Goal: Information Seeking & Learning: Learn about a topic

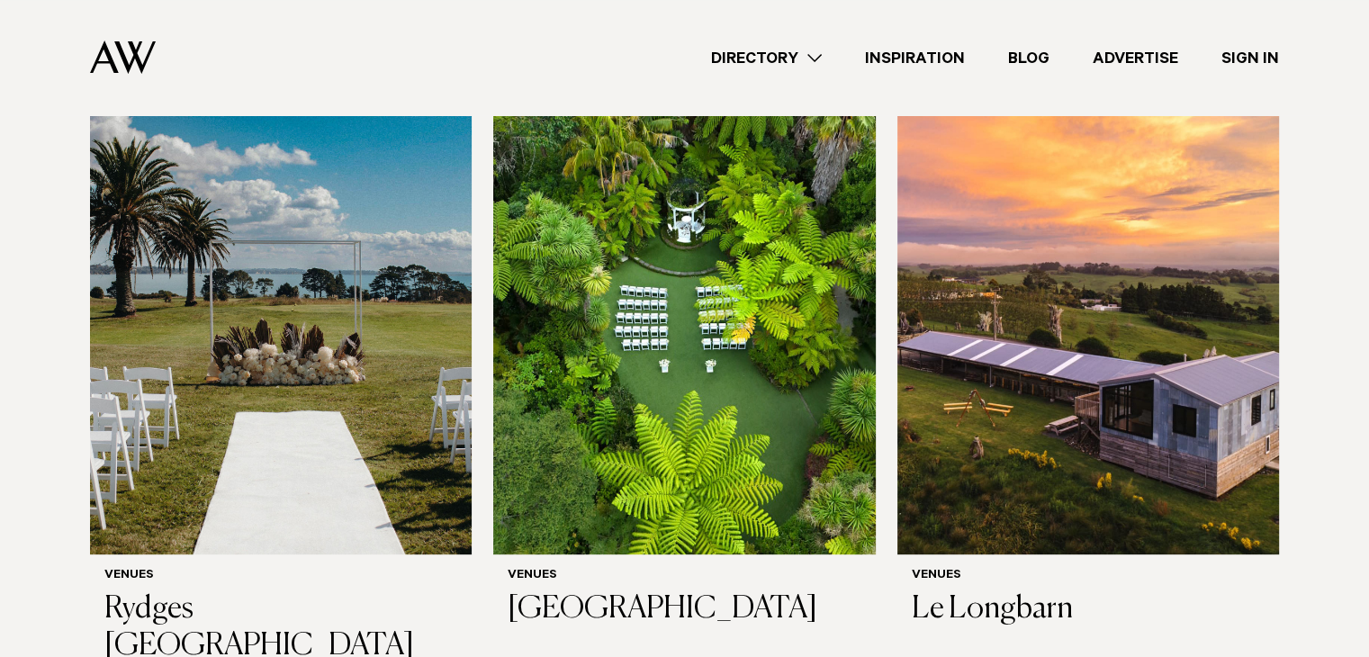
scroll to position [586, 0]
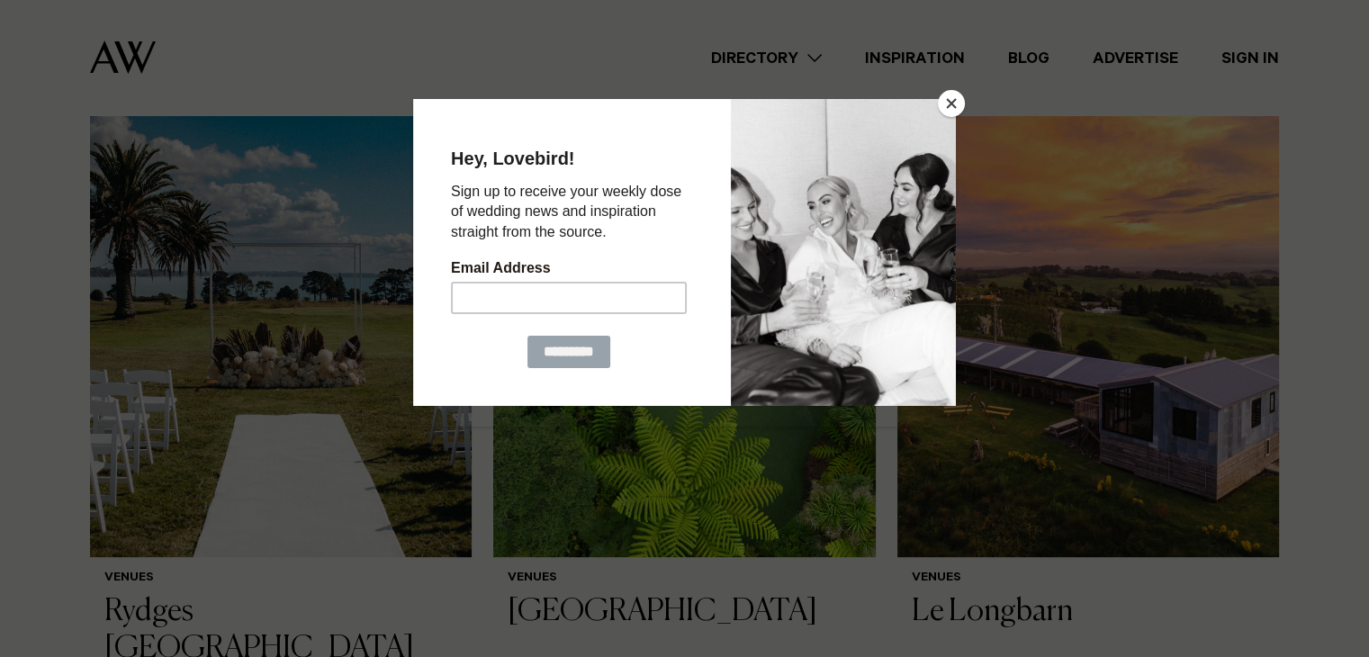
click at [953, 105] on button "Close" at bounding box center [951, 103] width 27 height 27
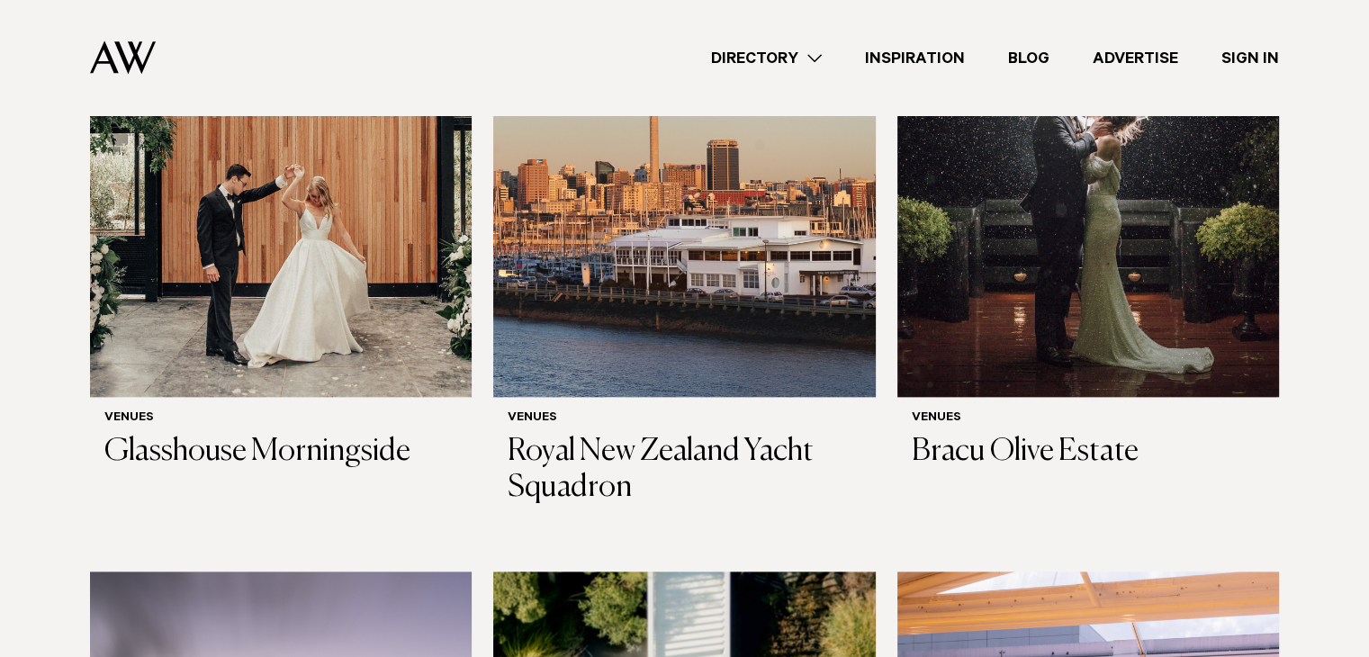
scroll to position [2084, 0]
click at [356, 293] on img at bounding box center [281, 141] width 382 height 512
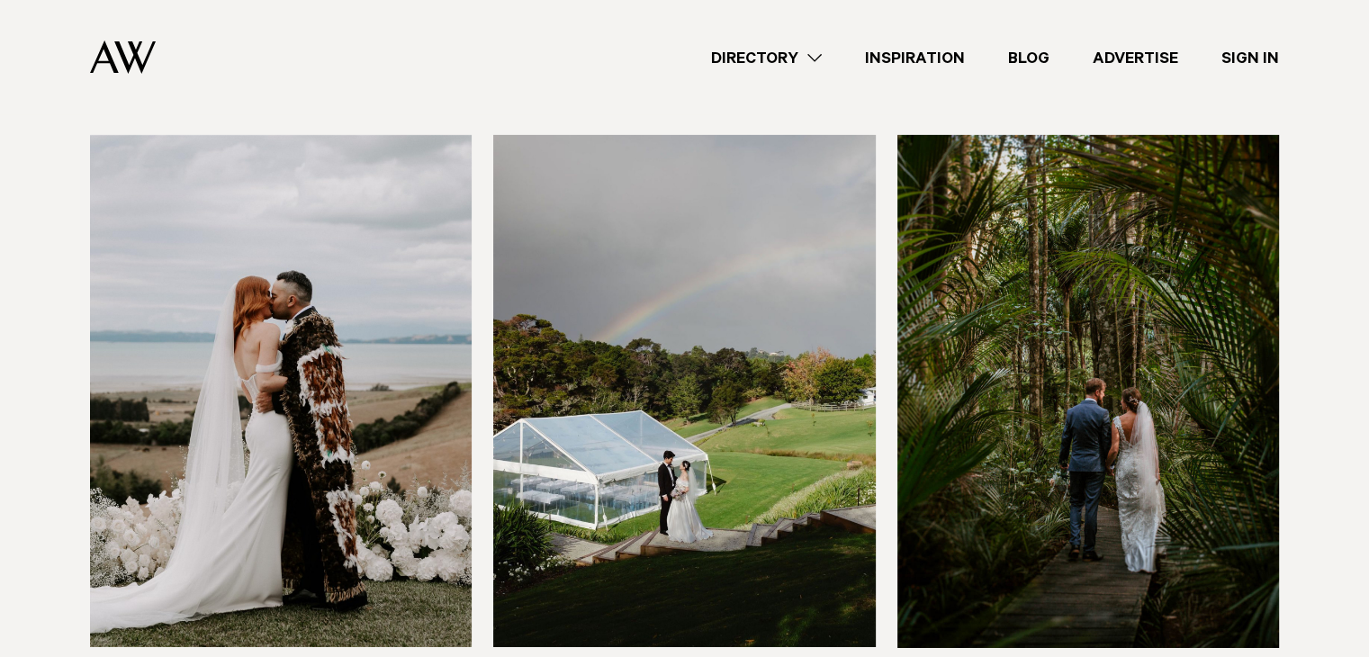
scroll to position [5994, 0]
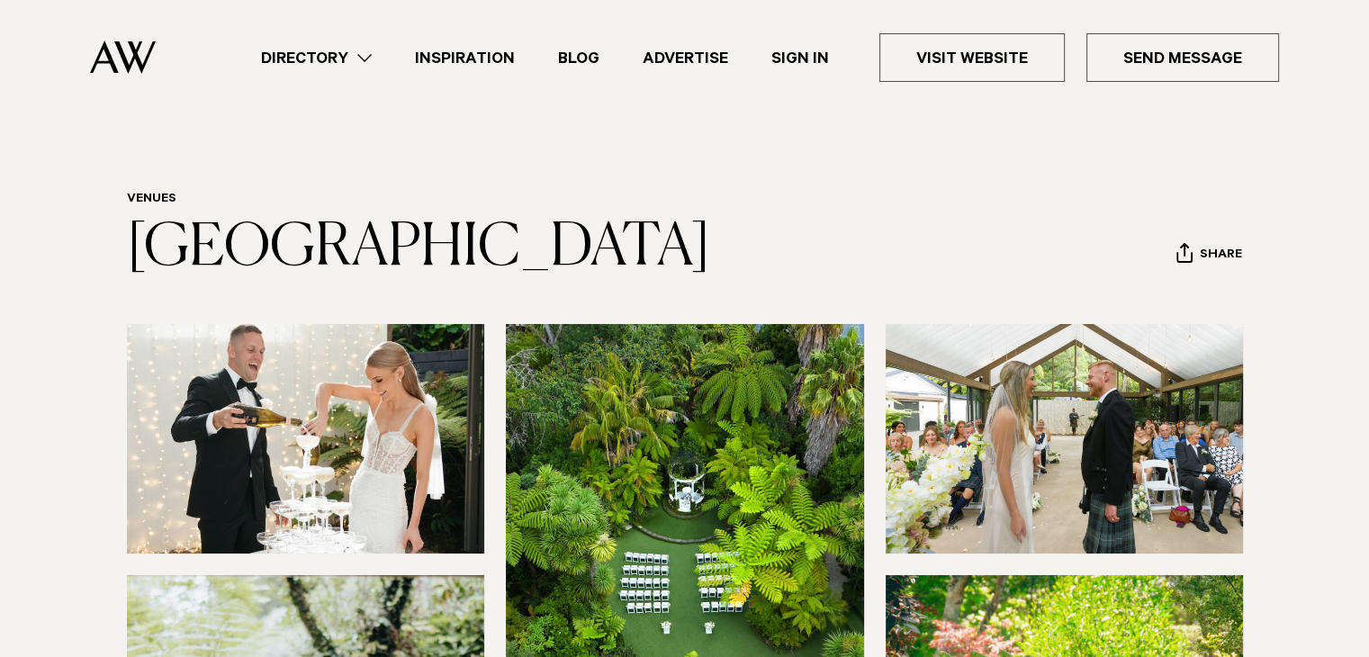
scroll to position [118, 0]
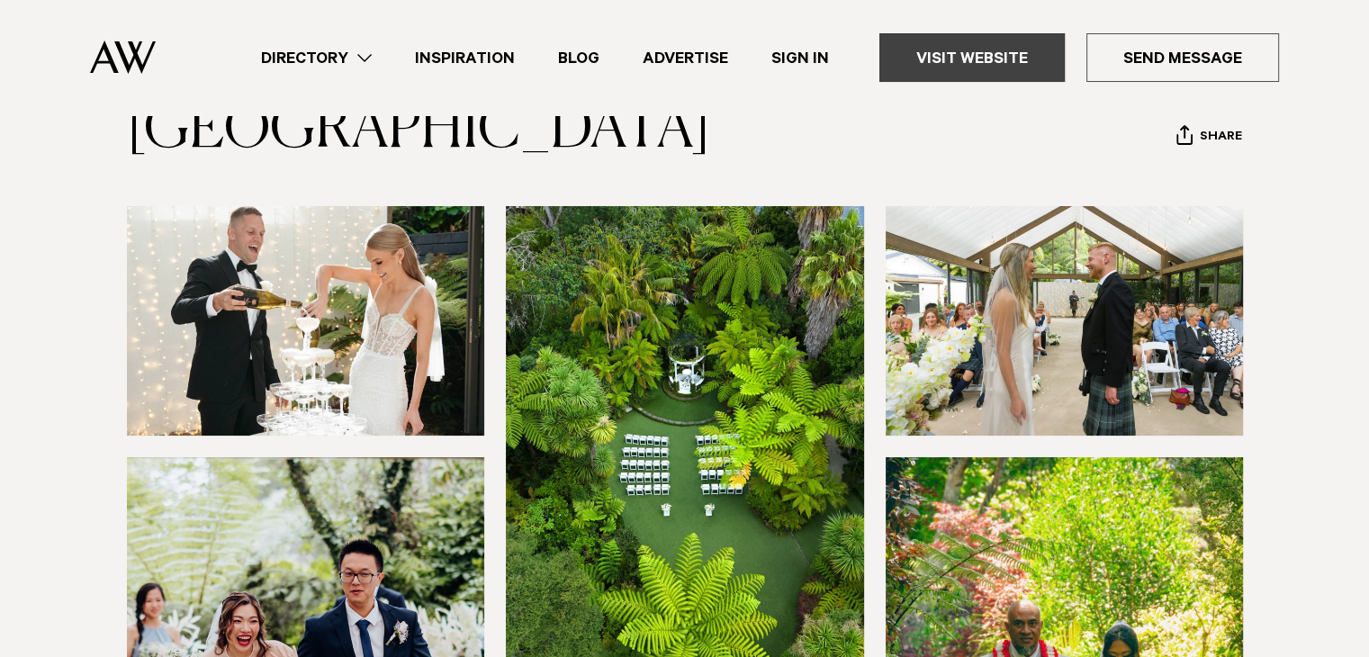
click at [969, 59] on link "Visit Website" at bounding box center [971, 57] width 185 height 49
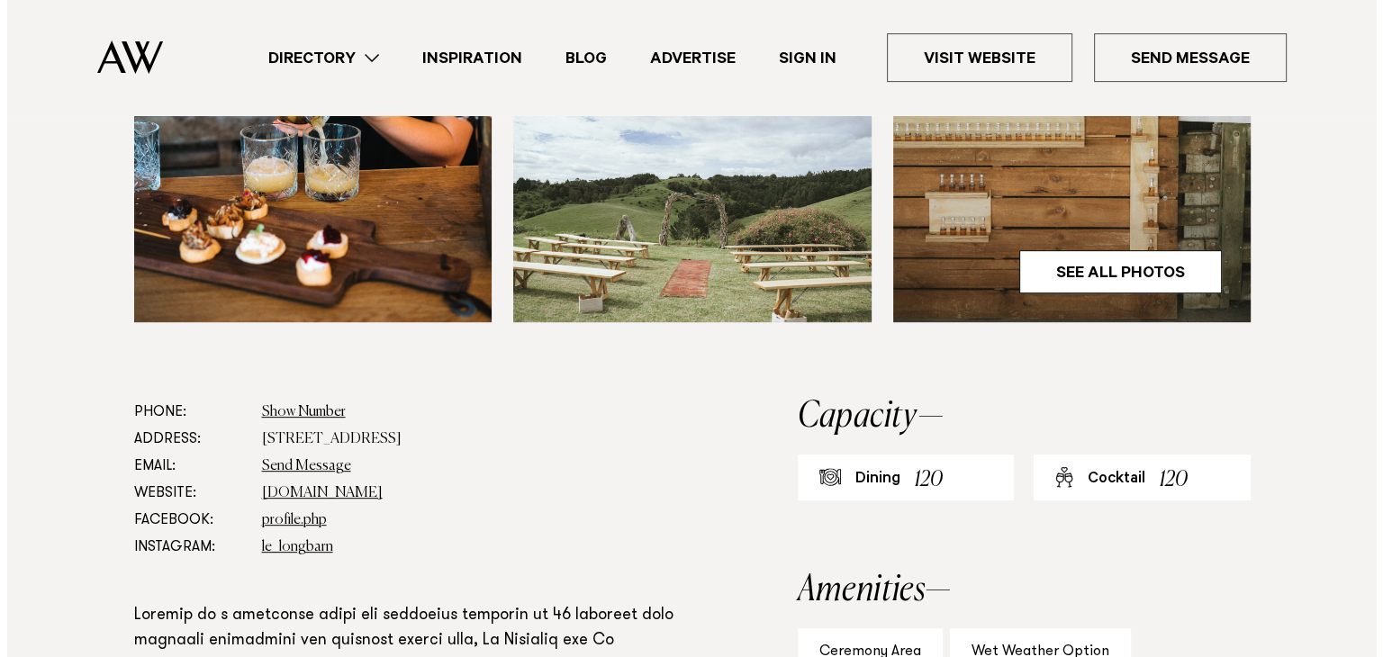
scroll to position [695, 0]
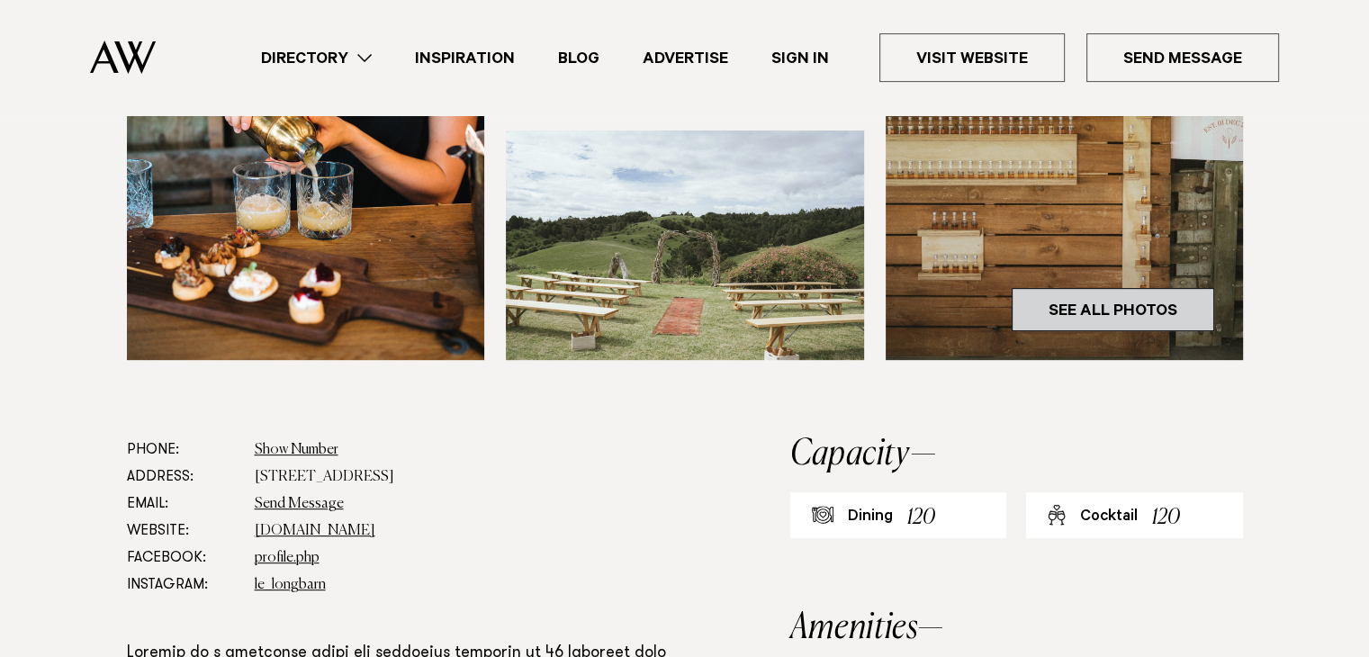
click at [1171, 309] on link "See All Photos" at bounding box center [1113, 309] width 203 height 43
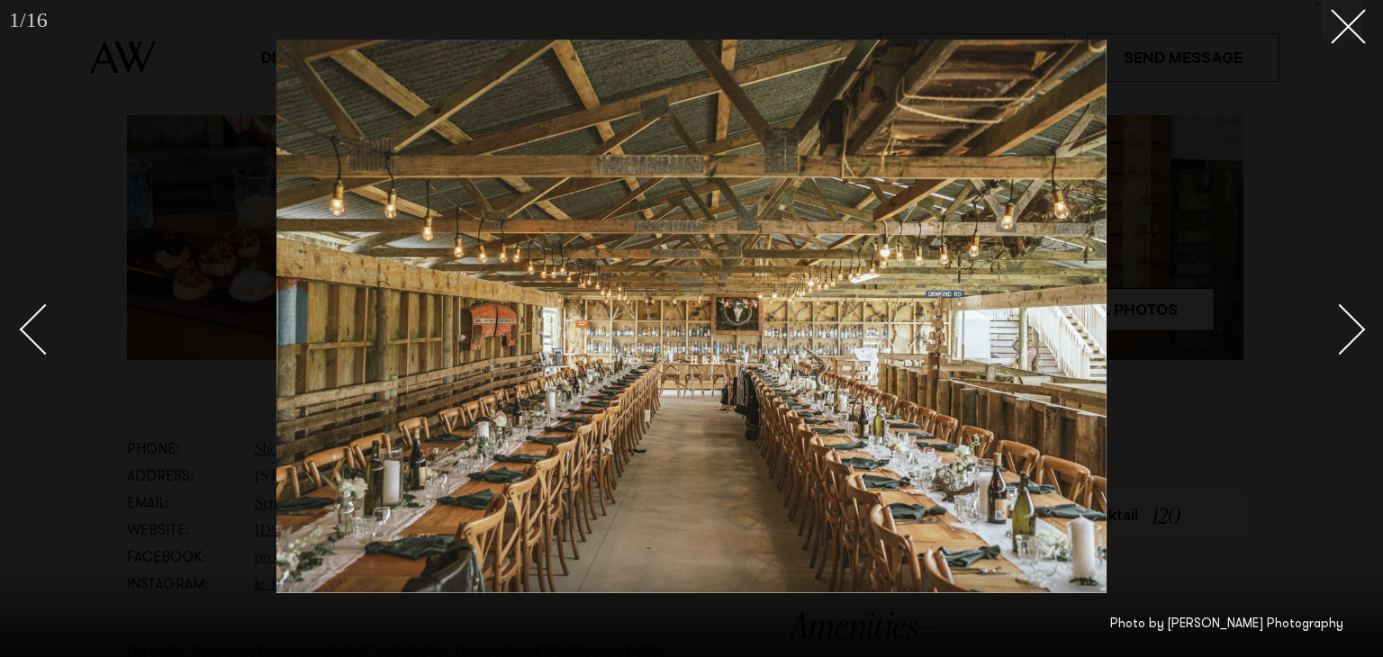
click at [1343, 307] on link at bounding box center [1329, 329] width 63 height 90
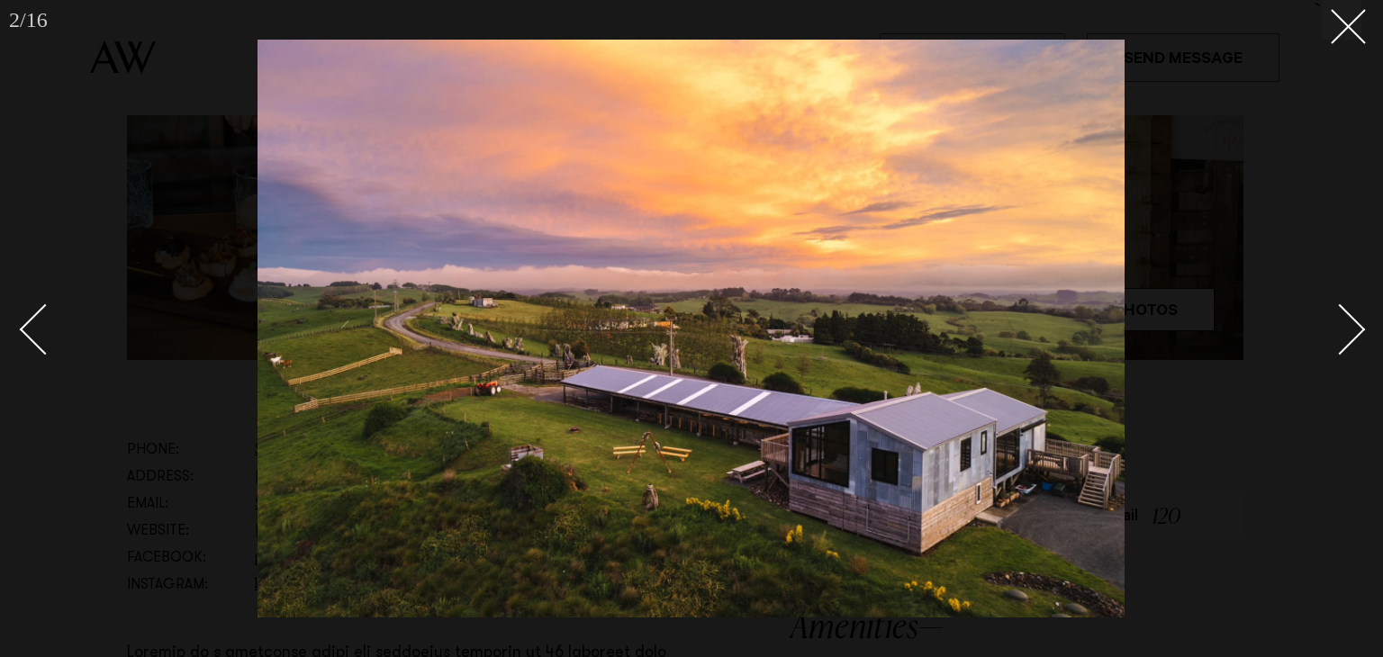
click at [1356, 329] on div "Next slide" at bounding box center [1339, 329] width 51 height 51
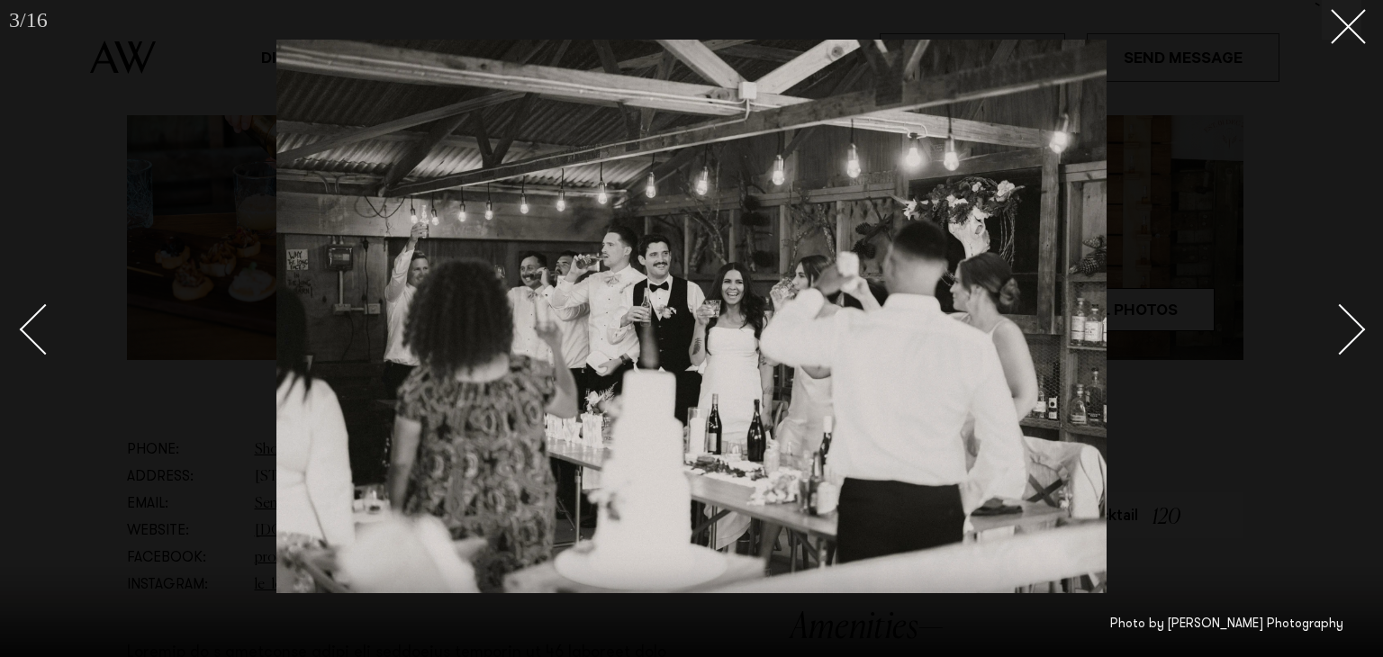
click at [1356, 329] on div "Next slide" at bounding box center [1339, 329] width 51 height 51
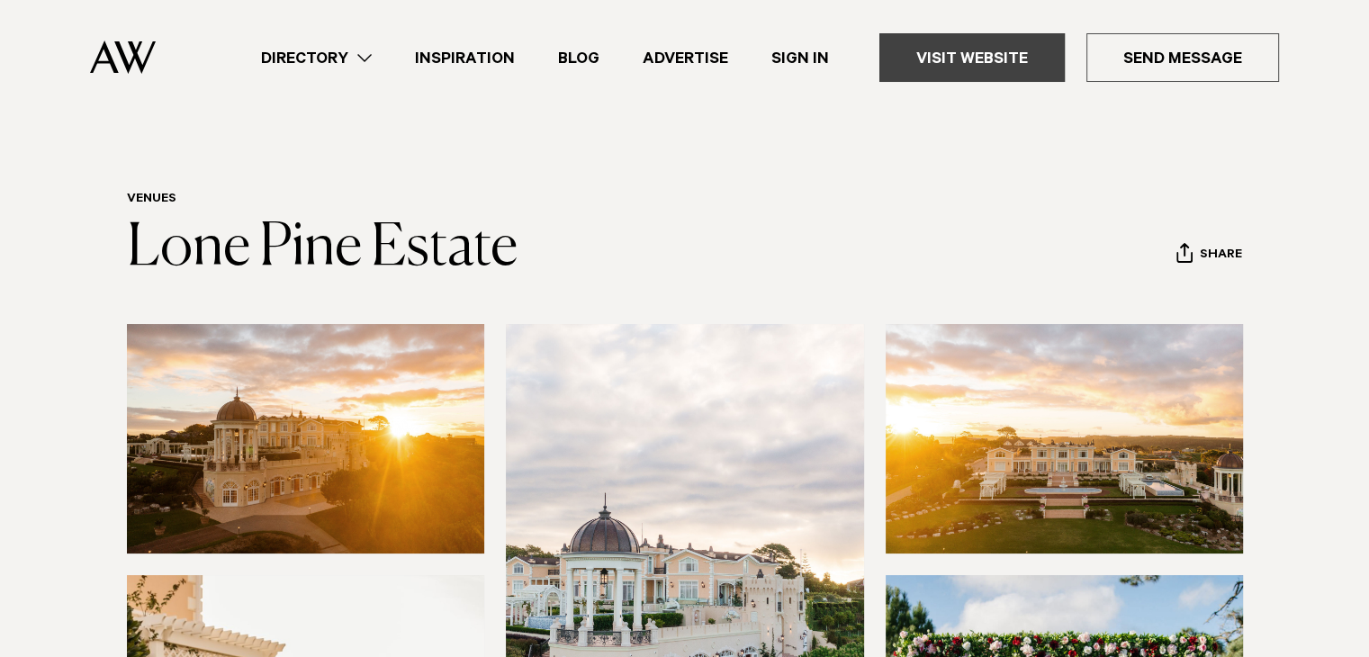
click at [994, 73] on link "Visit Website" at bounding box center [971, 57] width 185 height 49
click at [1059, 456] on img at bounding box center [1065, 439] width 358 height 230
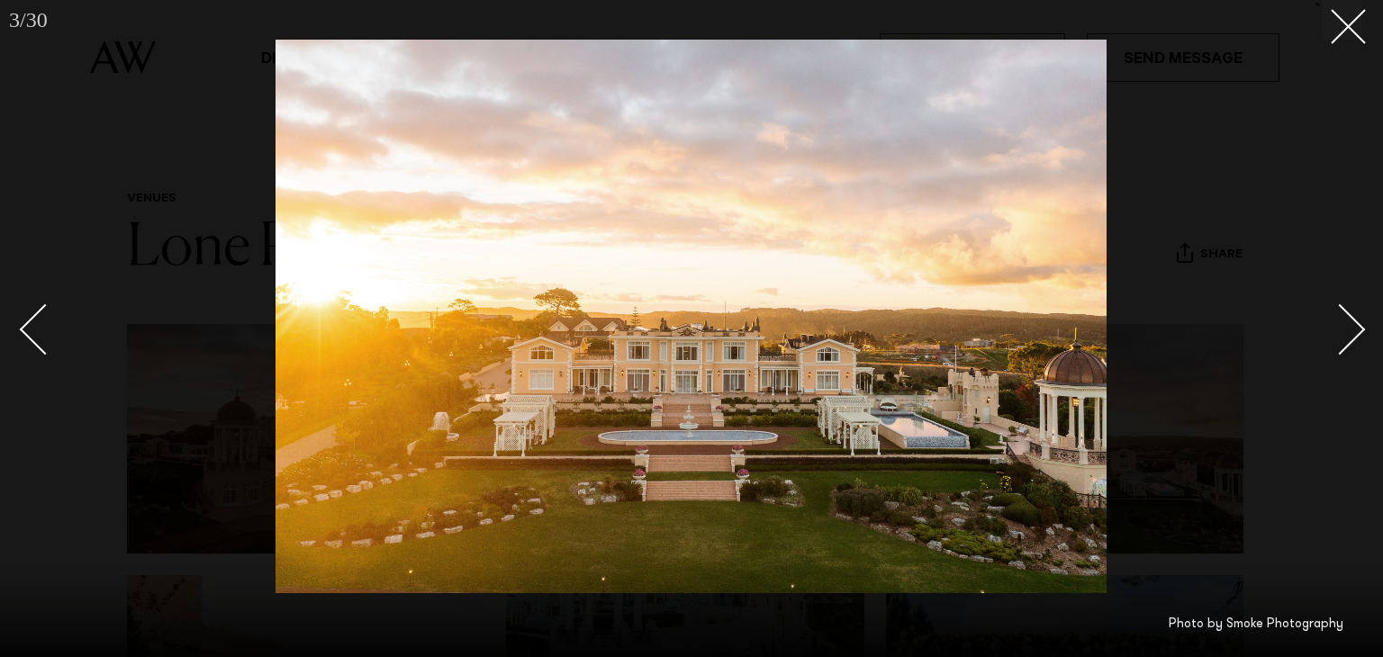
click at [1365, 332] on div at bounding box center [691, 328] width 1383 height 657
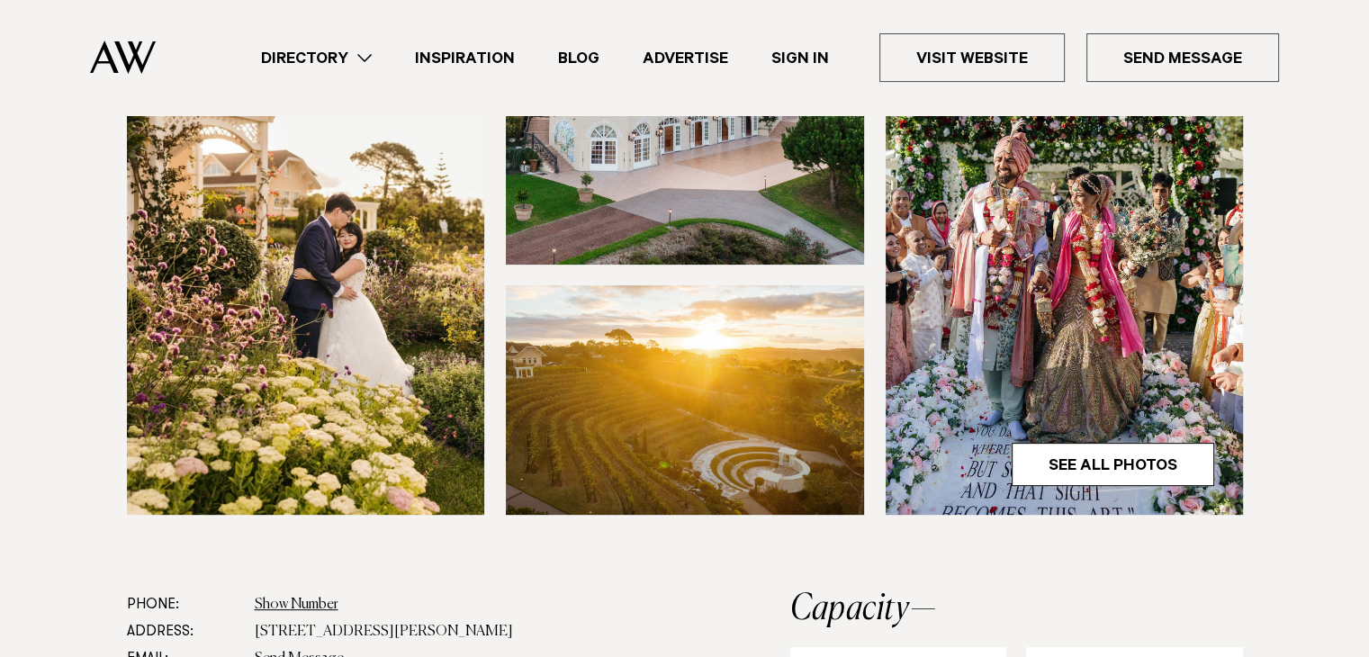
scroll to position [538, 0]
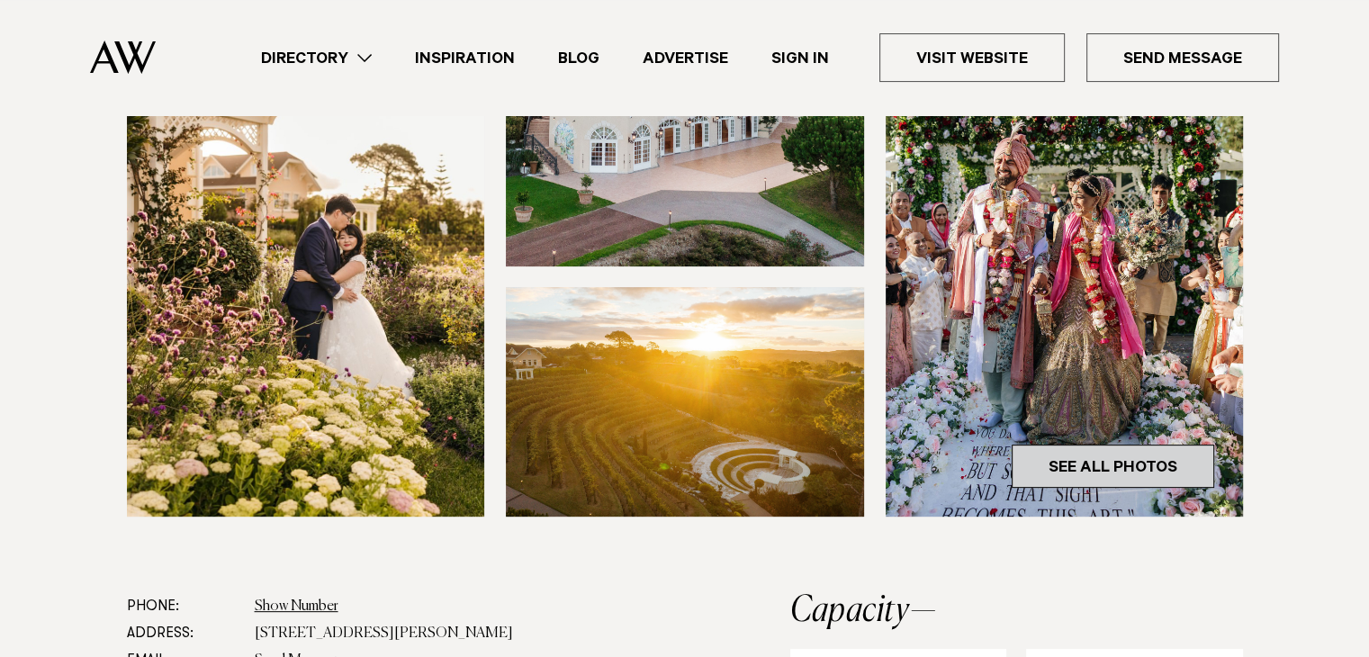
click at [1173, 464] on link "See All Photos" at bounding box center [1113, 466] width 203 height 43
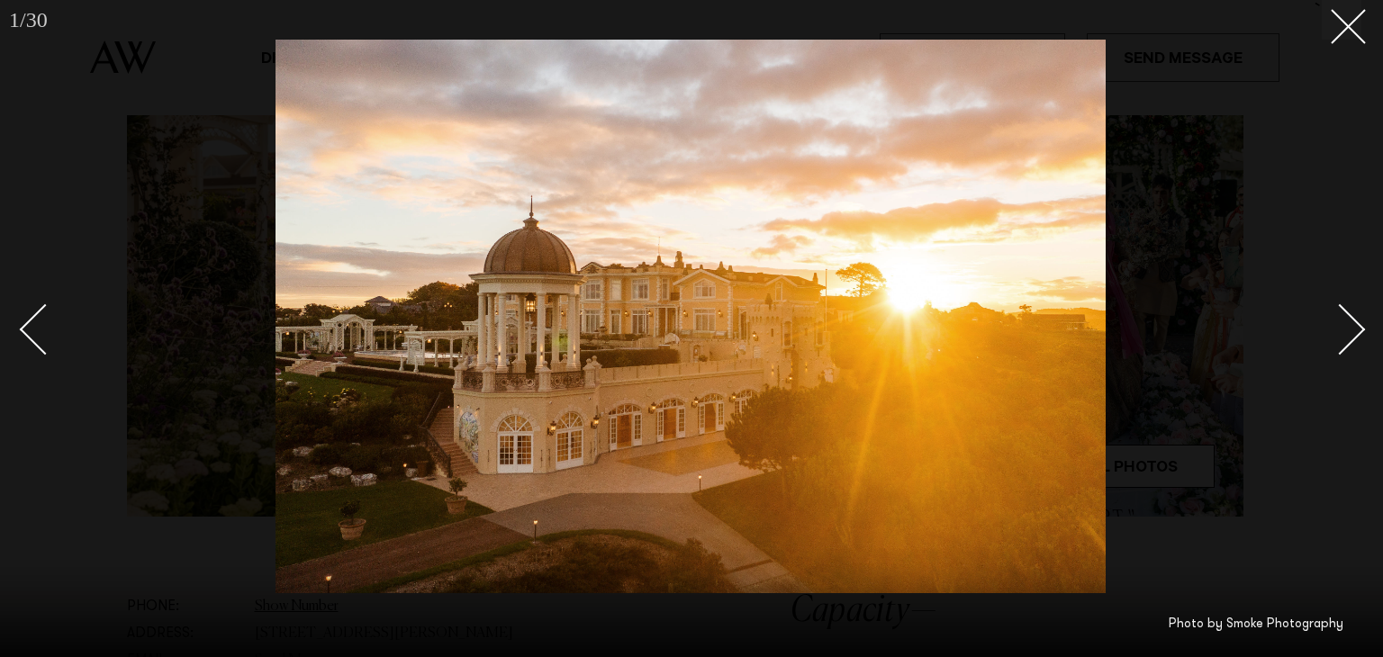
click at [1354, 347] on link at bounding box center [1329, 329] width 63 height 90
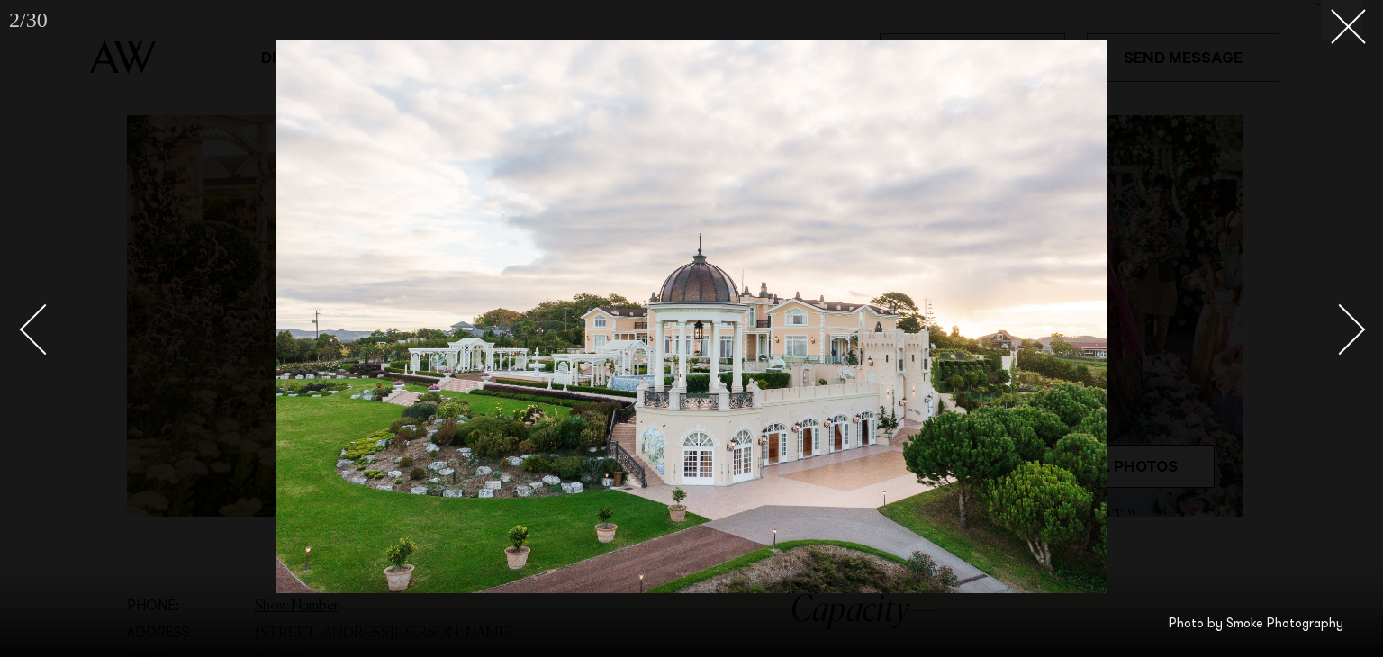
click at [1354, 347] on link at bounding box center [1329, 329] width 63 height 90
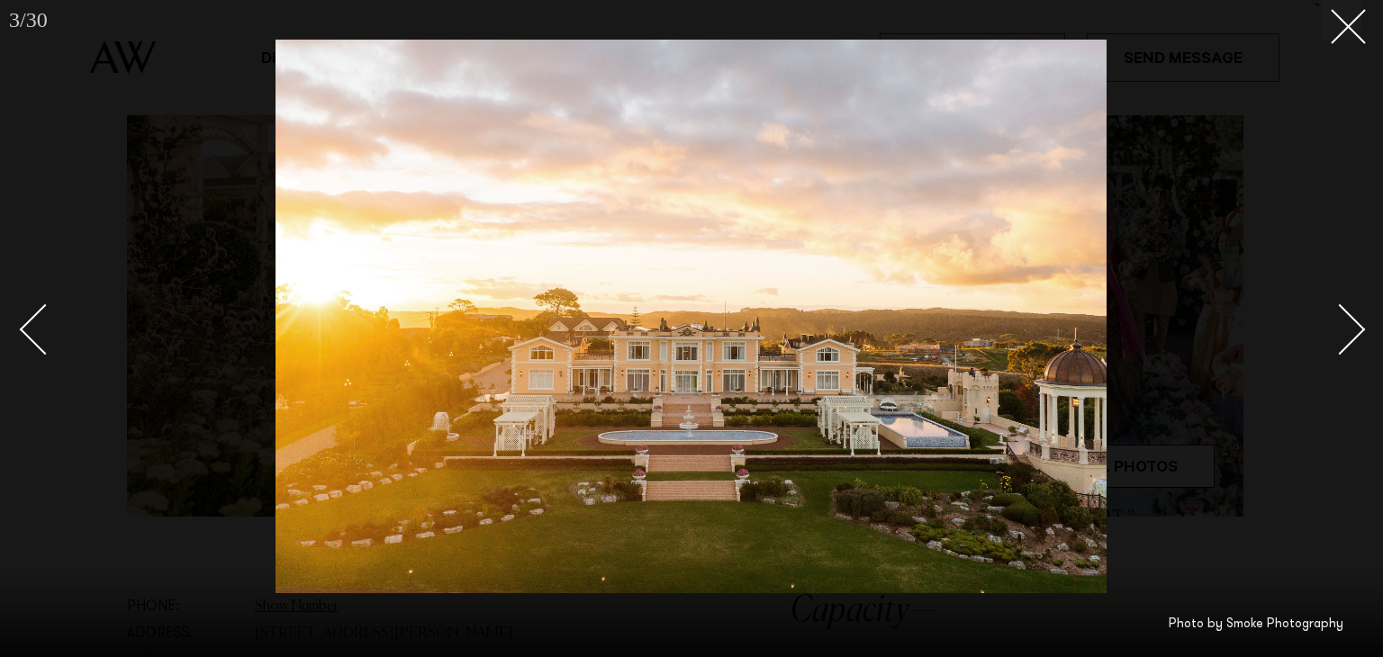
click at [1354, 347] on link at bounding box center [1329, 329] width 63 height 90
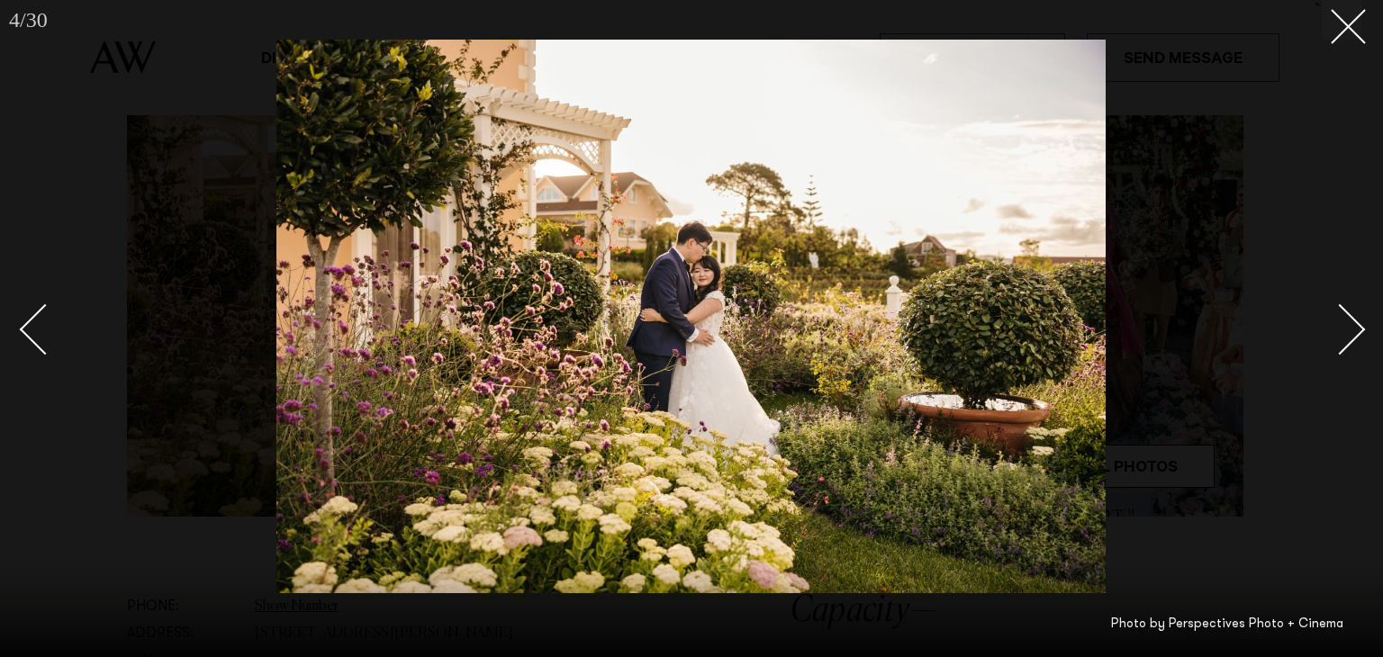
click at [1354, 347] on link at bounding box center [1329, 329] width 63 height 90
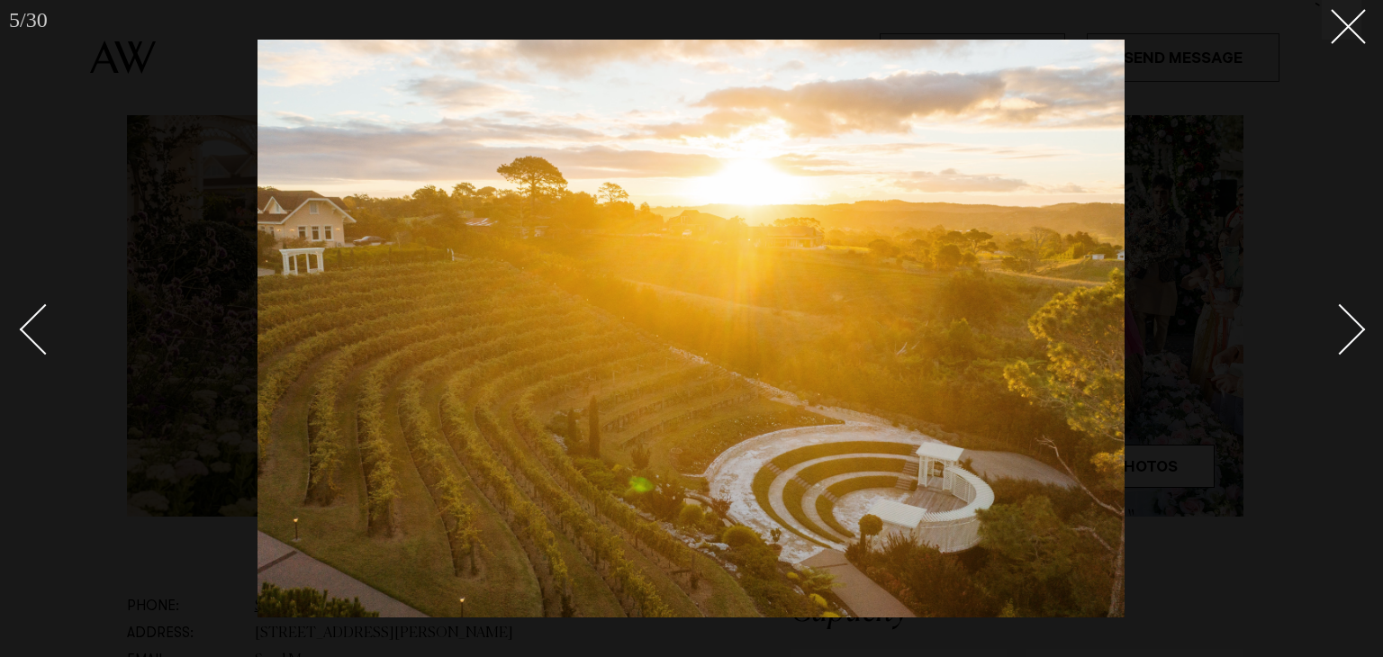
click at [1354, 343] on link at bounding box center [1329, 329] width 63 height 90
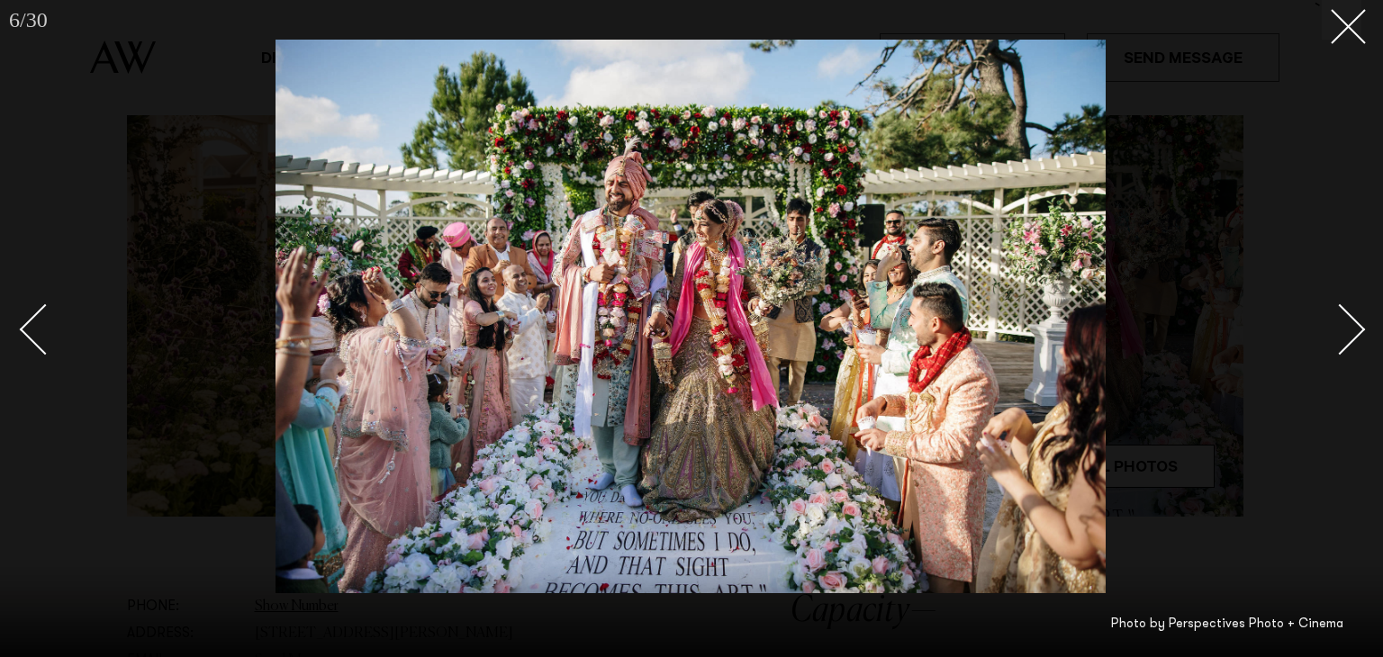
click at [1354, 343] on link at bounding box center [1329, 329] width 63 height 90
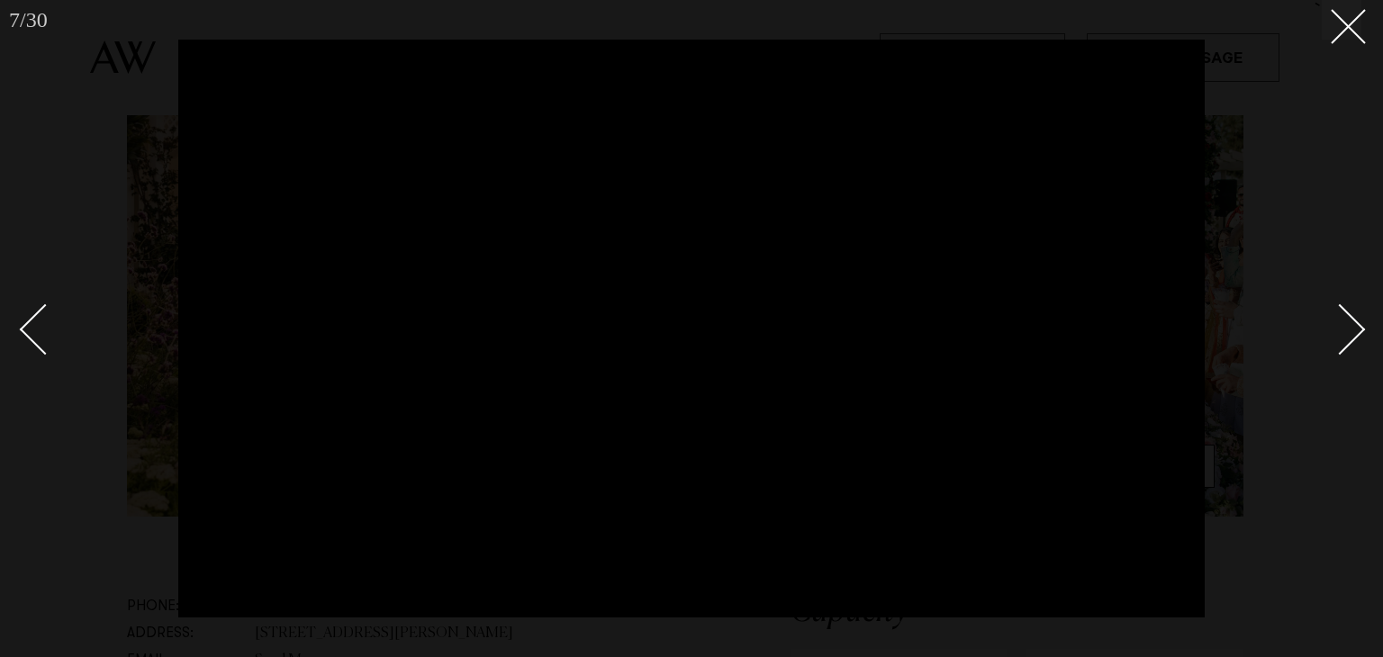
click at [1354, 343] on link at bounding box center [1329, 329] width 63 height 90
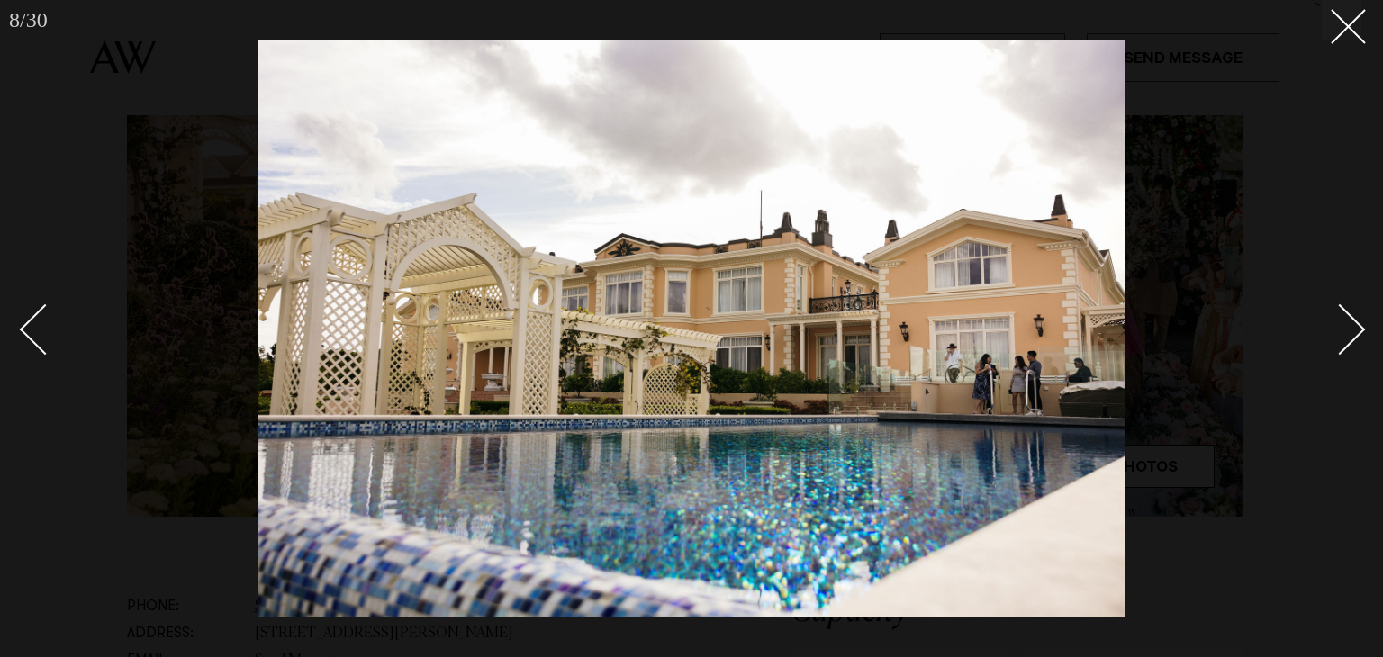
click at [1354, 343] on link at bounding box center [1329, 329] width 63 height 90
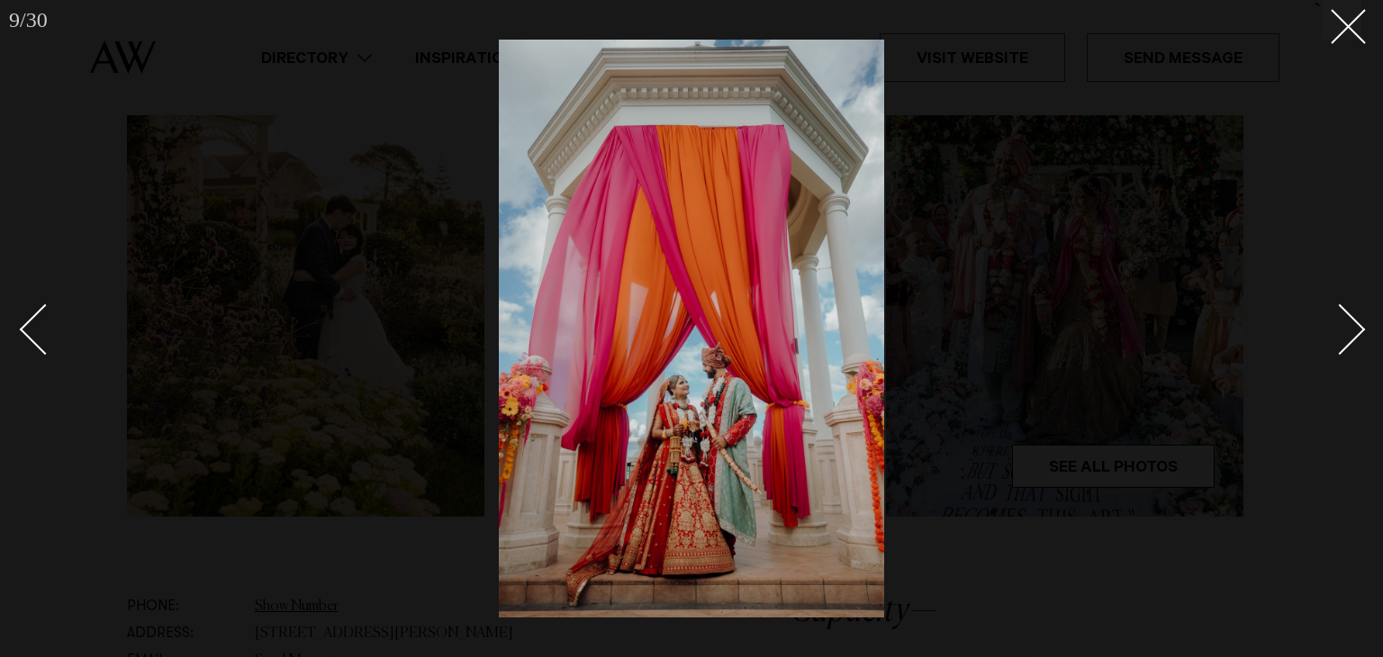
click at [1354, 343] on link at bounding box center [1329, 329] width 63 height 90
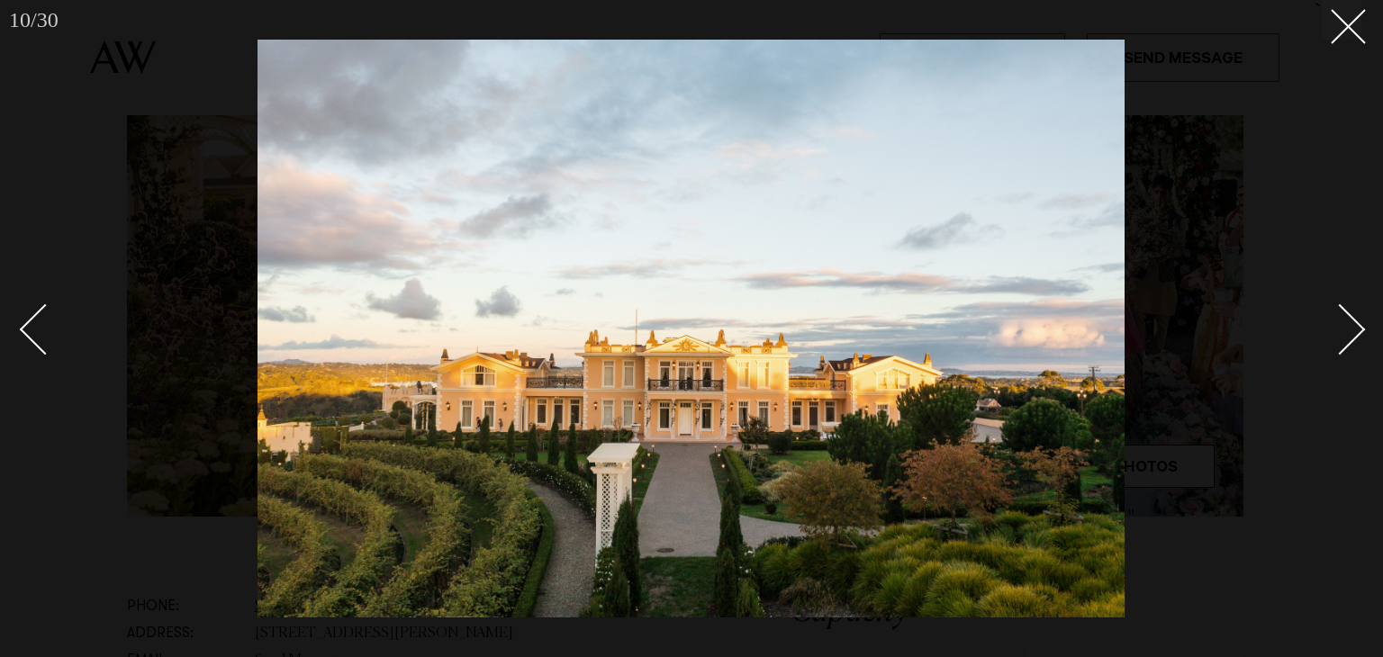
click at [1354, 343] on link at bounding box center [1329, 329] width 63 height 90
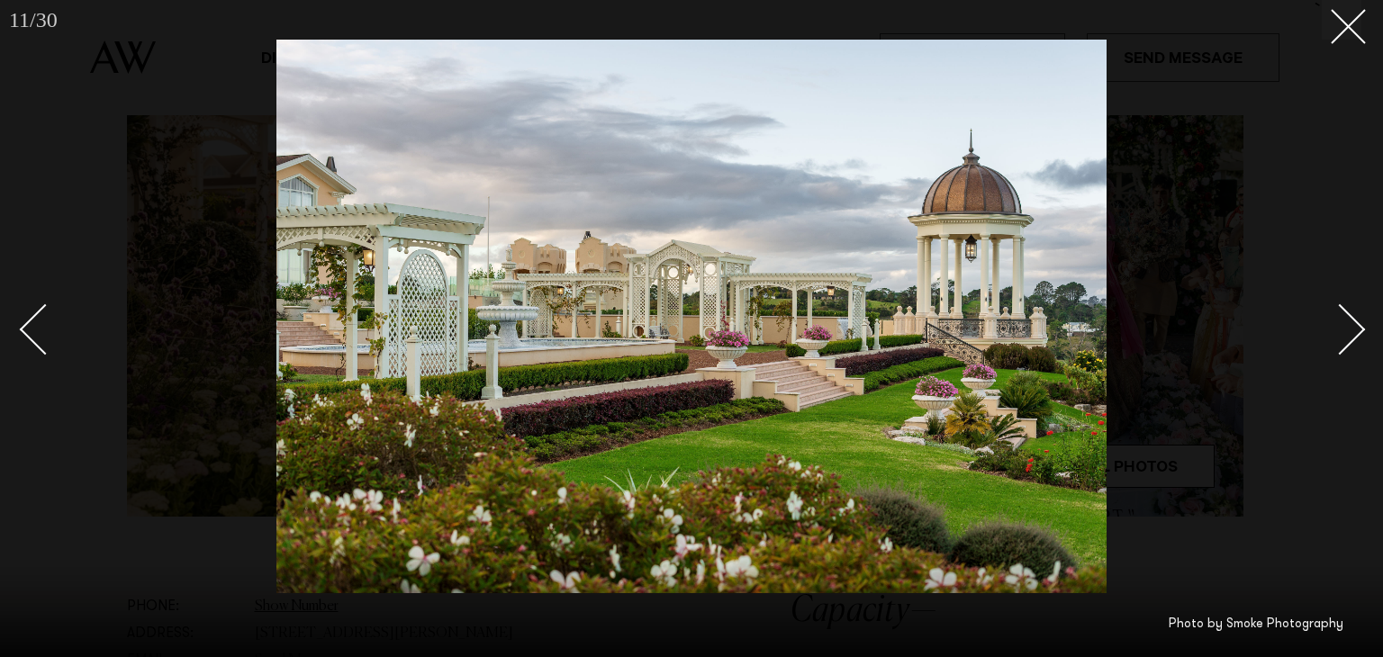
click at [1354, 343] on link at bounding box center [1329, 329] width 63 height 90
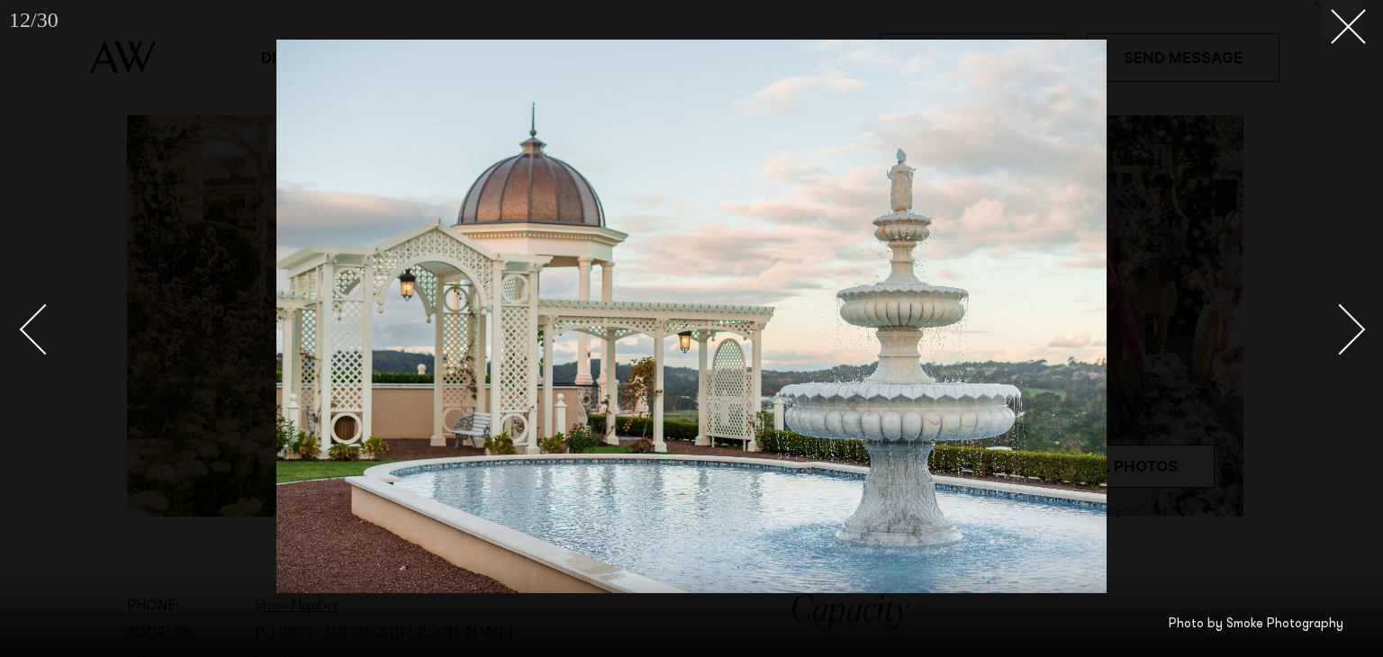
click at [1354, 343] on link at bounding box center [1329, 329] width 63 height 90
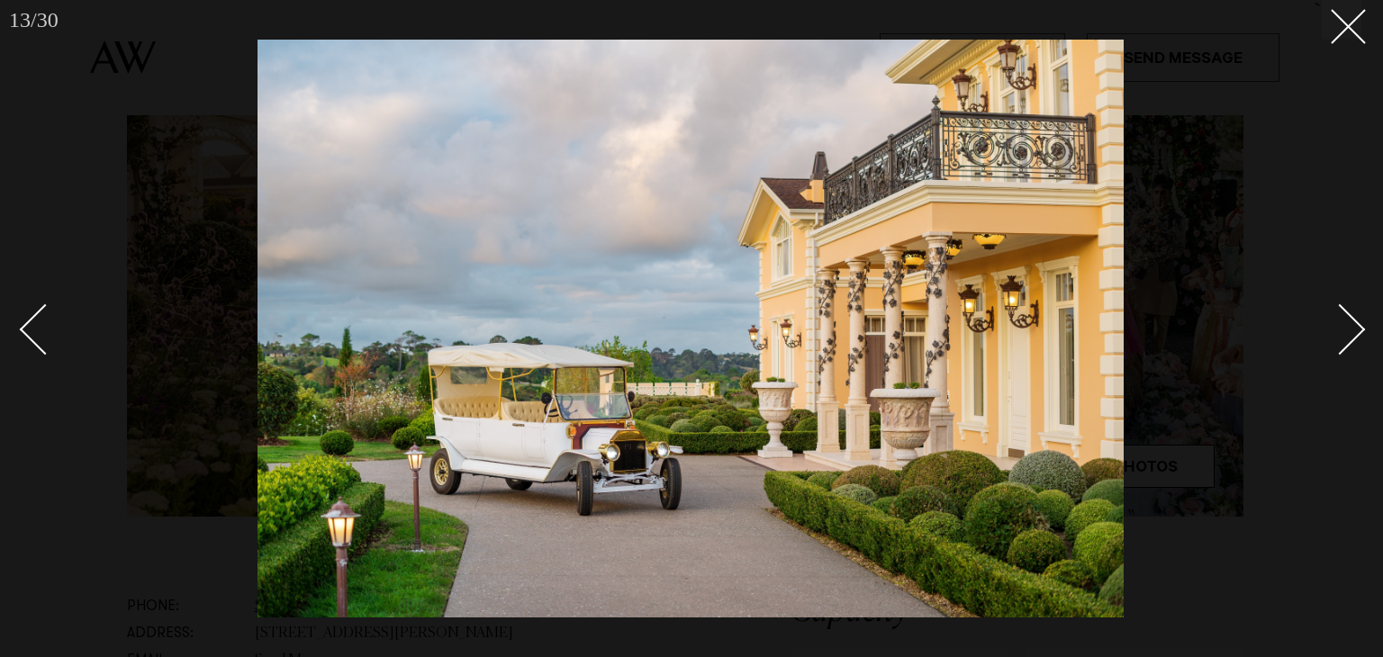
click at [1354, 343] on link at bounding box center [1329, 329] width 63 height 90
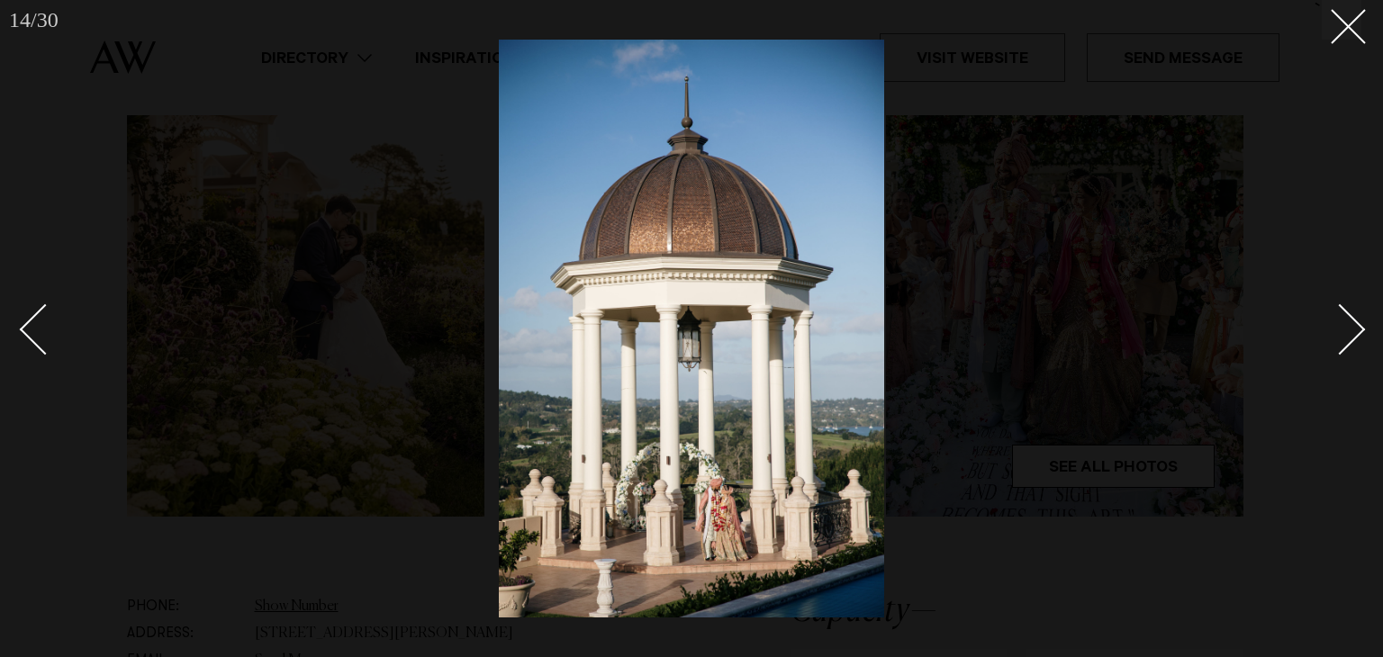
click at [1354, 343] on link at bounding box center [1329, 329] width 63 height 90
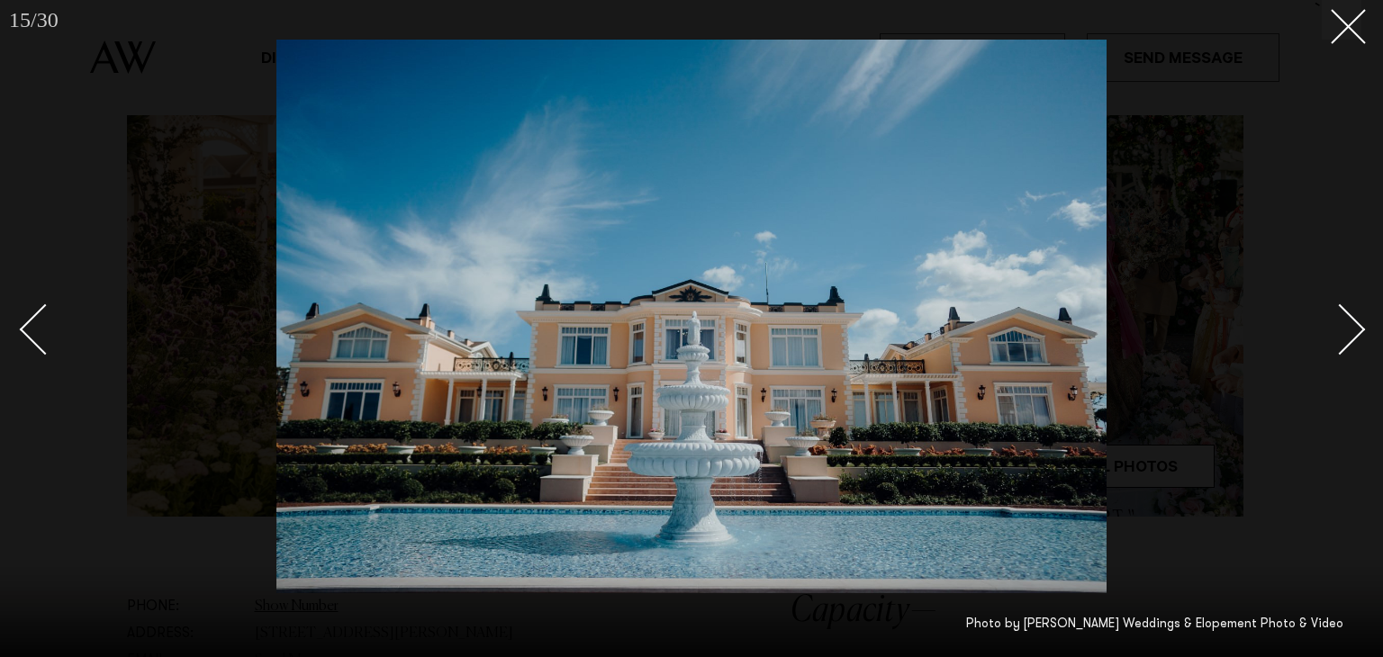
click at [1356, 343] on link at bounding box center [1329, 329] width 63 height 90
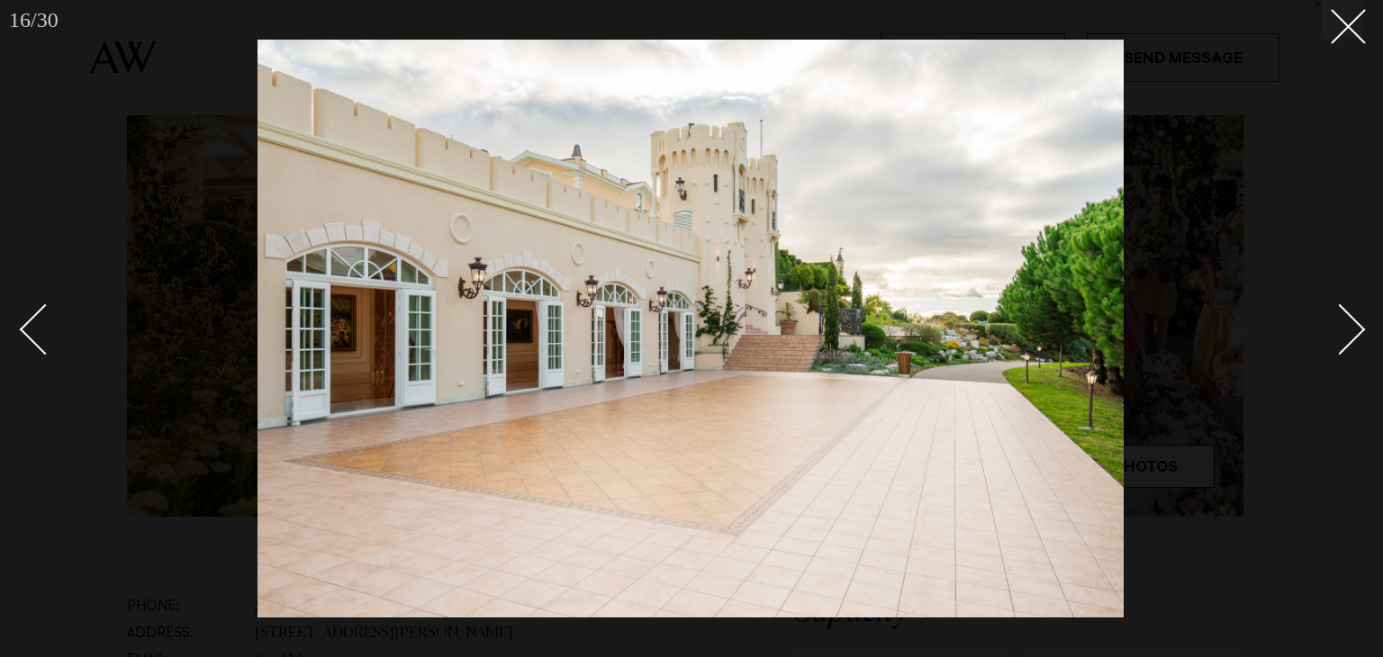
click at [1356, 343] on link at bounding box center [1329, 329] width 63 height 90
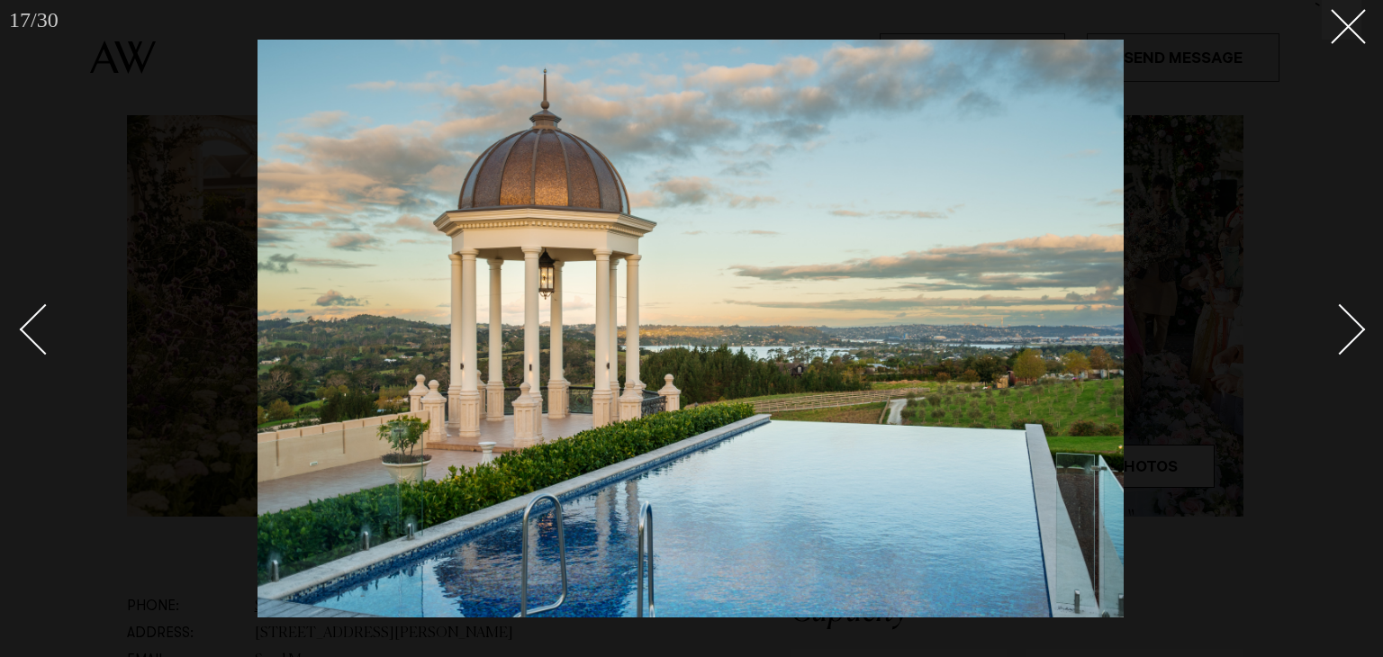
click at [1356, 343] on link at bounding box center [1329, 329] width 63 height 90
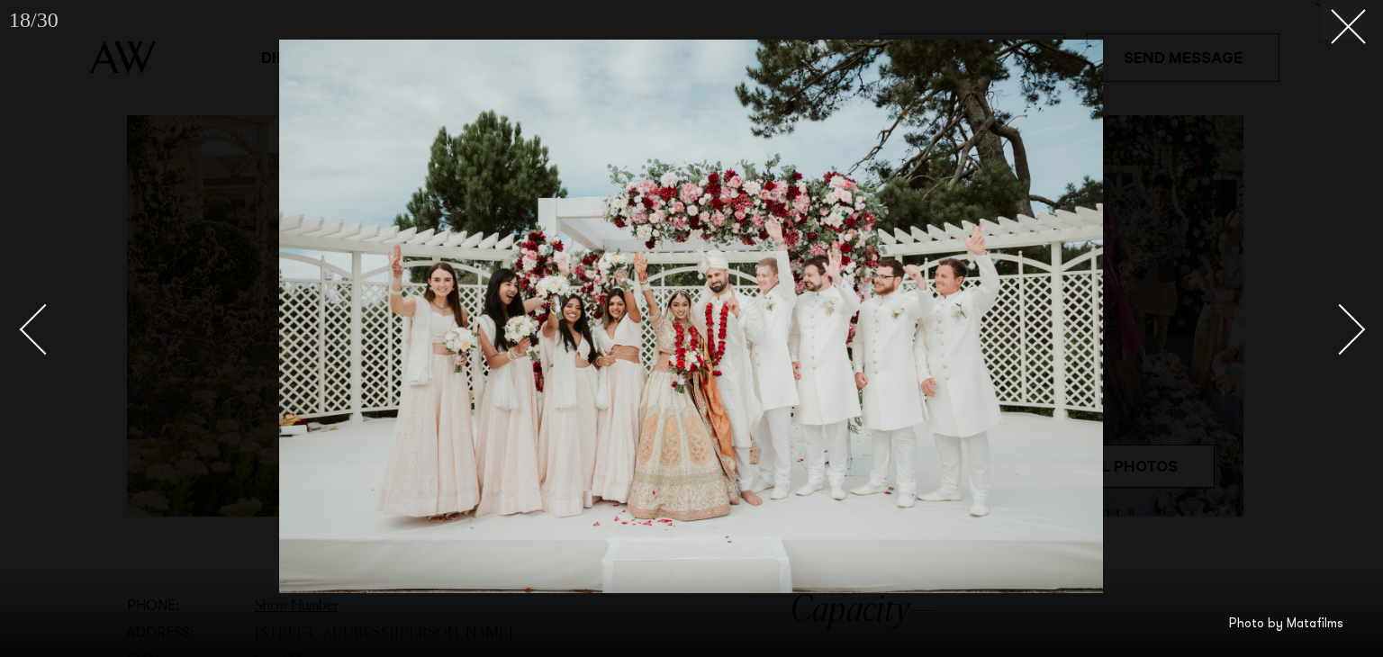
click at [1356, 343] on link at bounding box center [1329, 329] width 63 height 90
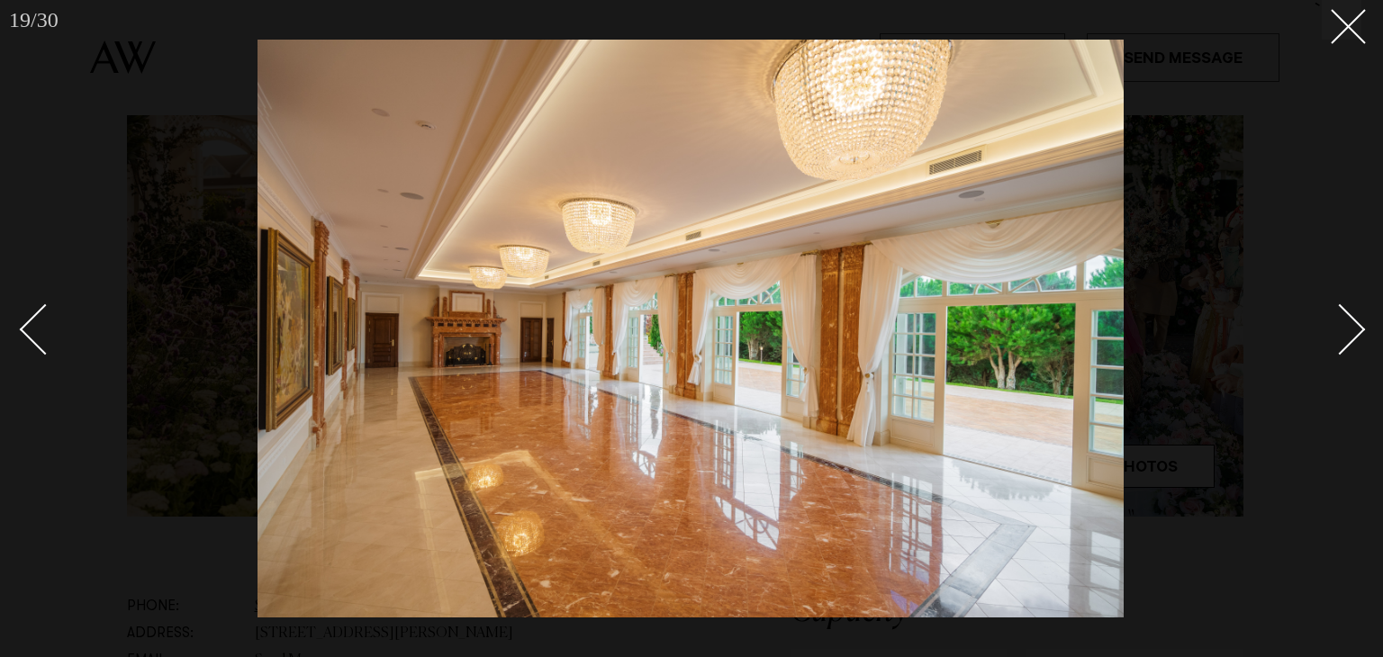
click at [1356, 343] on link at bounding box center [1329, 329] width 63 height 90
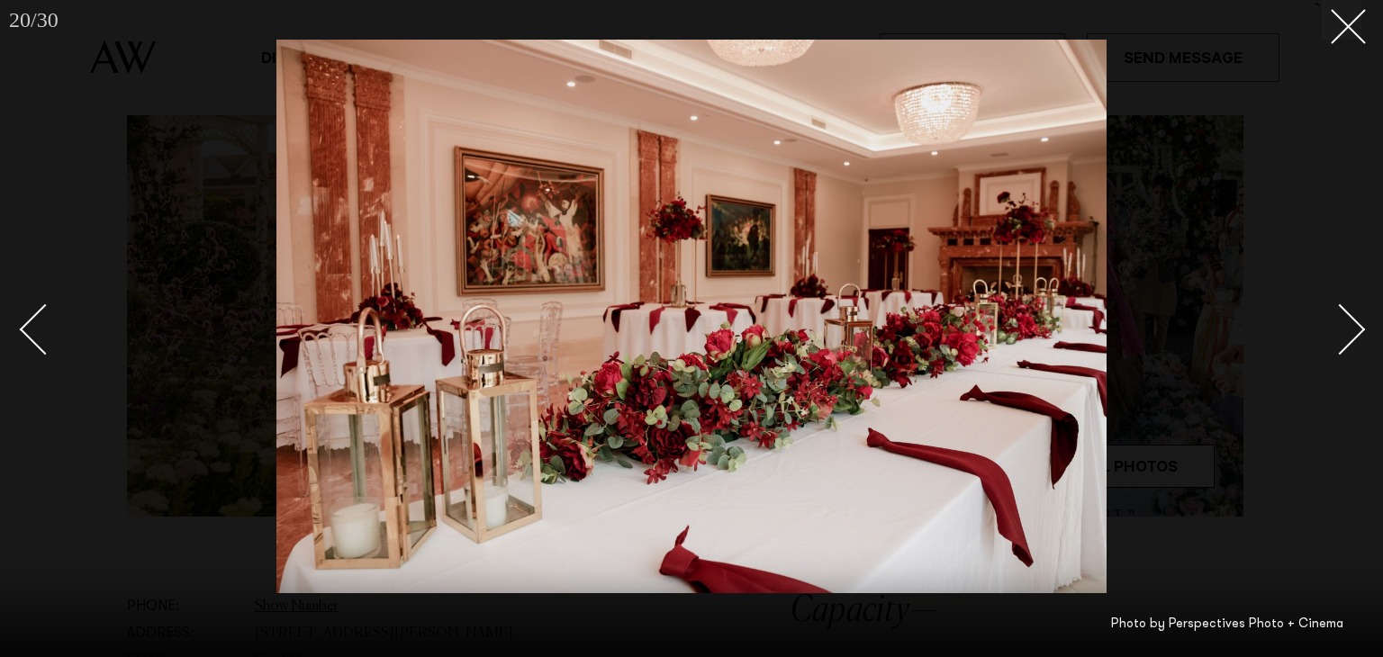
click at [1356, 343] on link at bounding box center [1329, 329] width 63 height 90
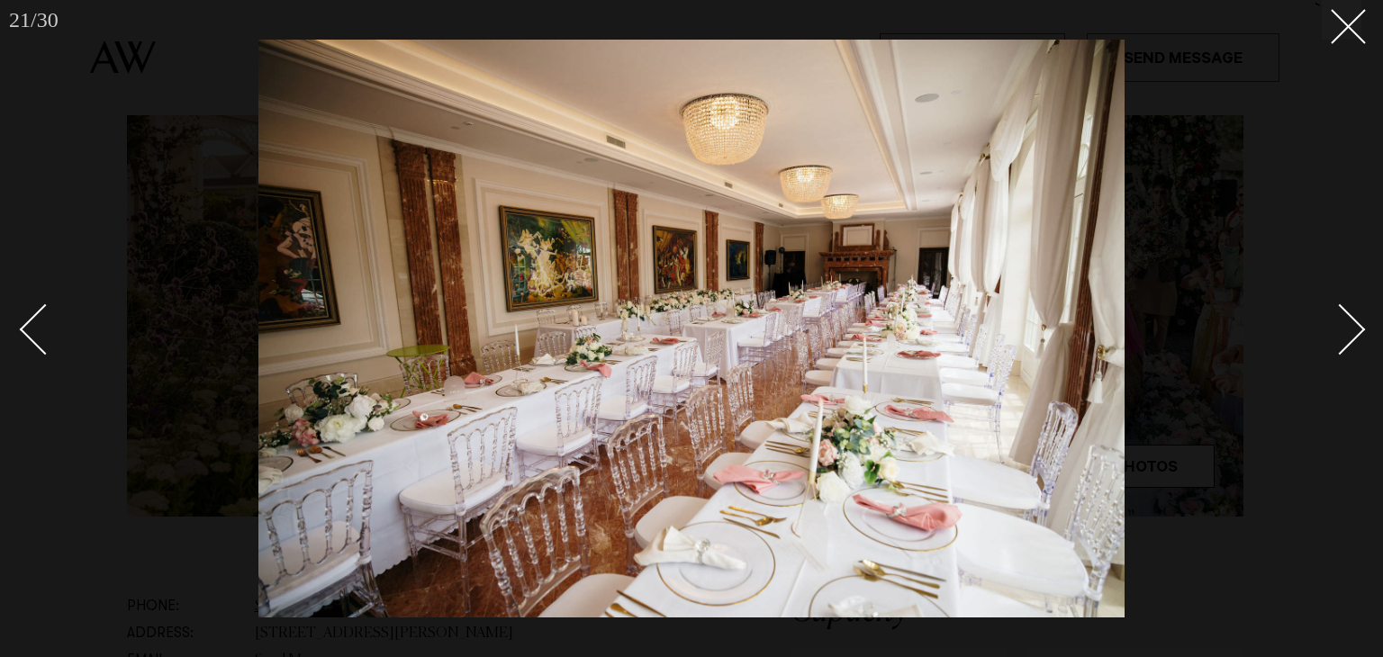
click at [1356, 343] on link at bounding box center [1329, 329] width 63 height 90
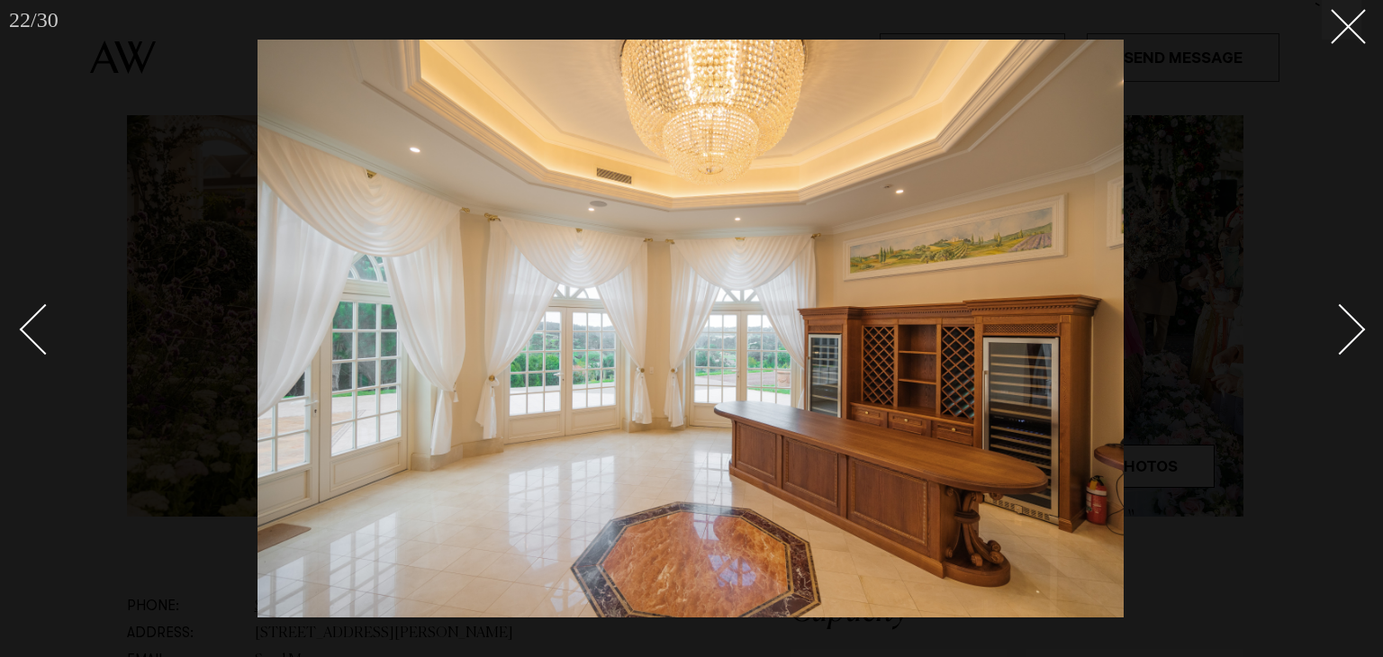
click at [1356, 343] on link at bounding box center [1329, 329] width 63 height 90
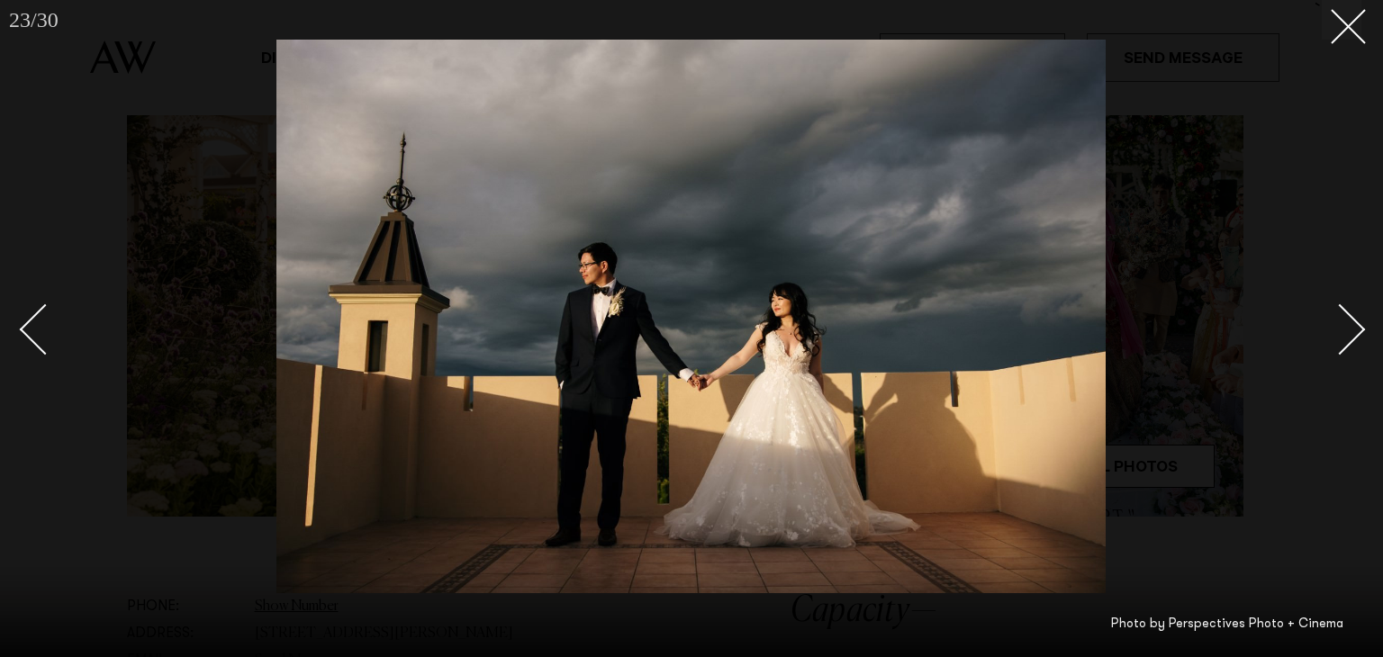
click at [1356, 343] on link at bounding box center [1329, 329] width 63 height 90
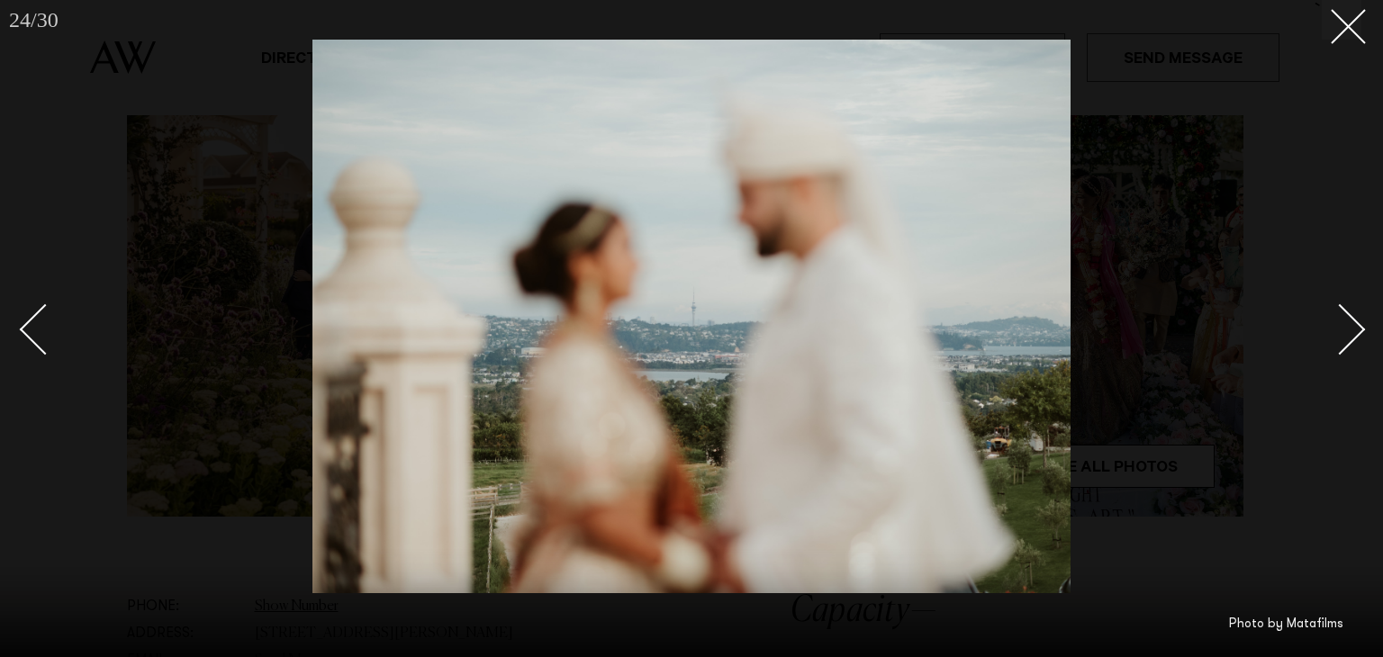
click at [1356, 343] on link at bounding box center [1329, 329] width 63 height 90
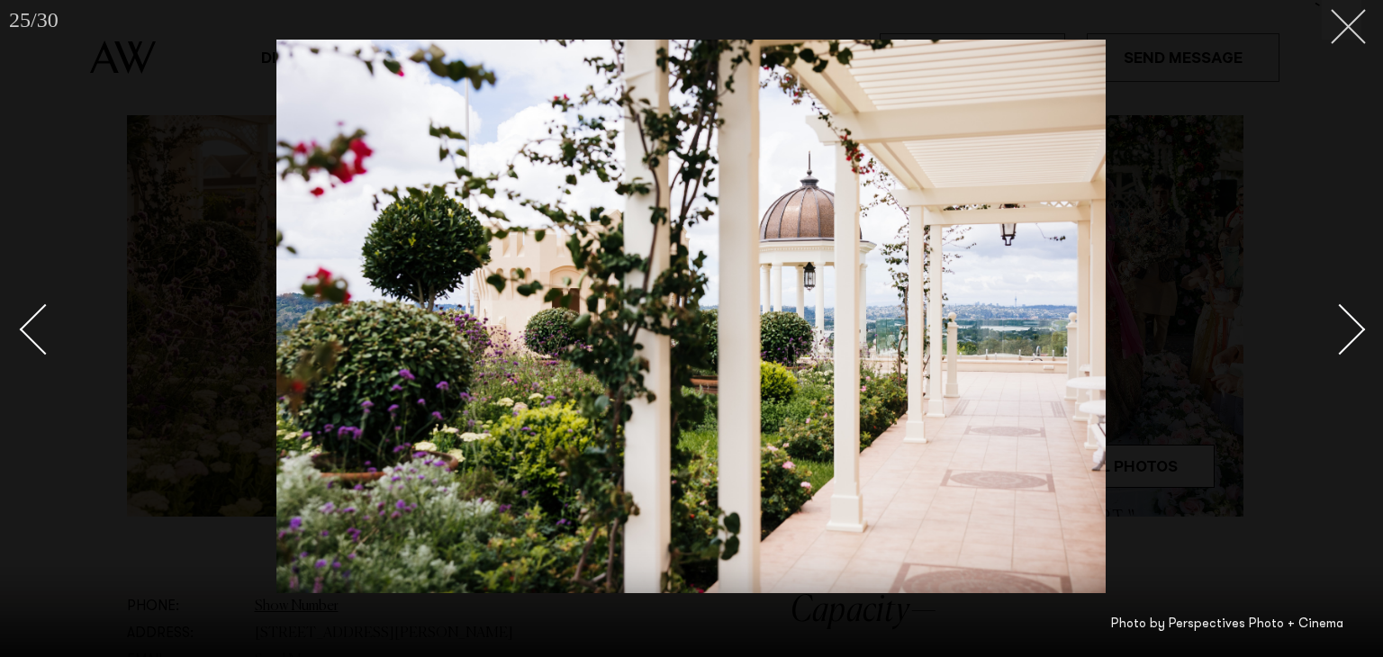
click at [1340, 23] on icon at bounding box center [1341, 20] width 22 height 22
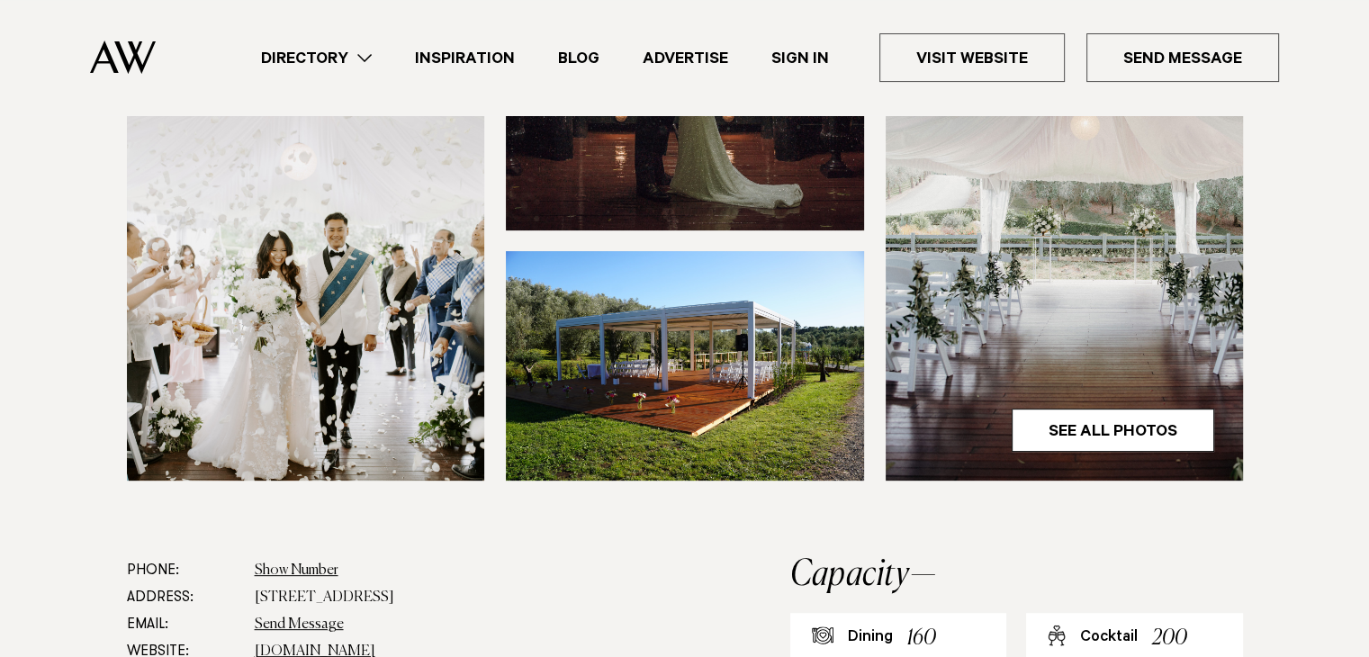
scroll to position [572, 0]
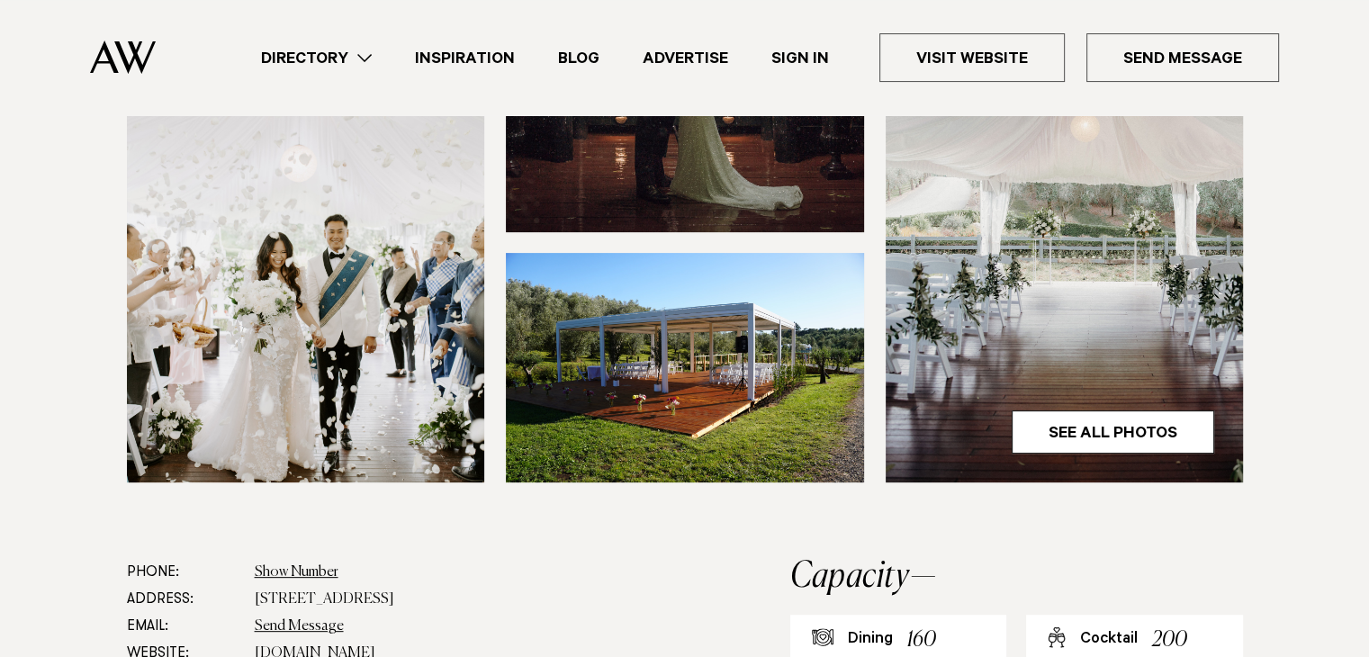
click at [1014, 31] on div "Directory Hair & Makeup Flowers Venues Cakes & Sweets" at bounding box center [724, 57] width 1109 height 115
click at [988, 74] on link "Visit Website" at bounding box center [971, 57] width 185 height 49
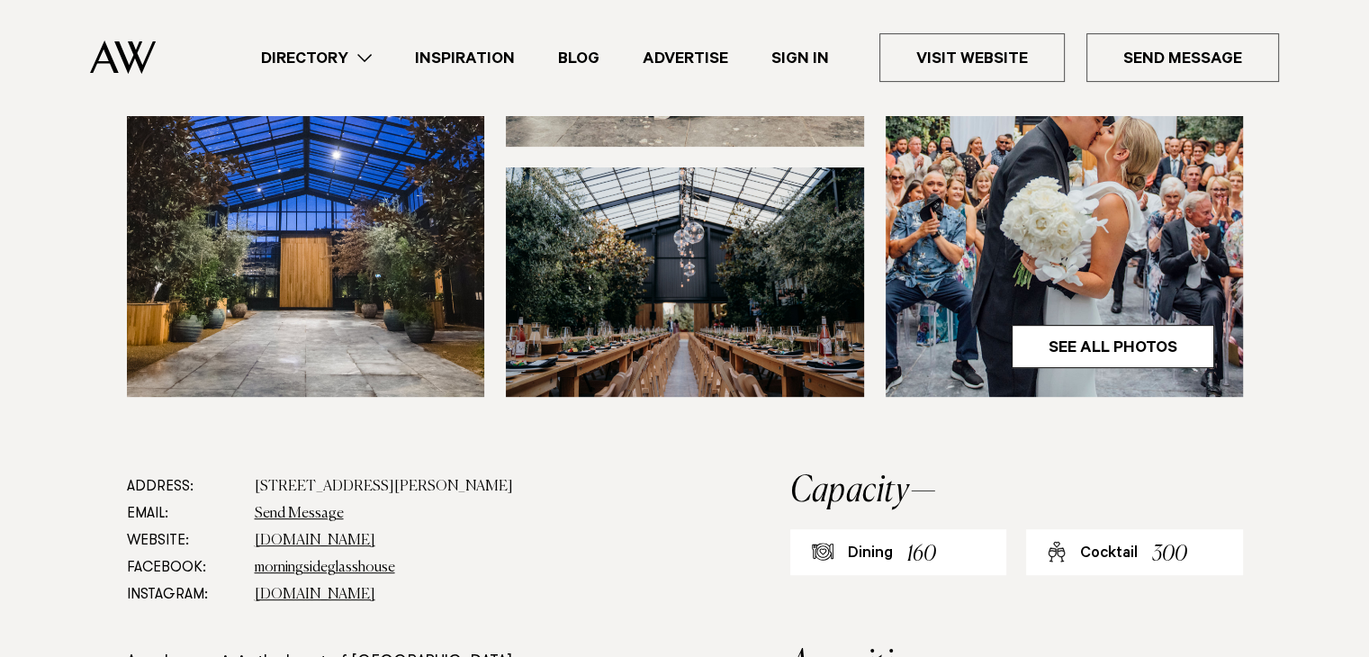
scroll to position [662, 0]
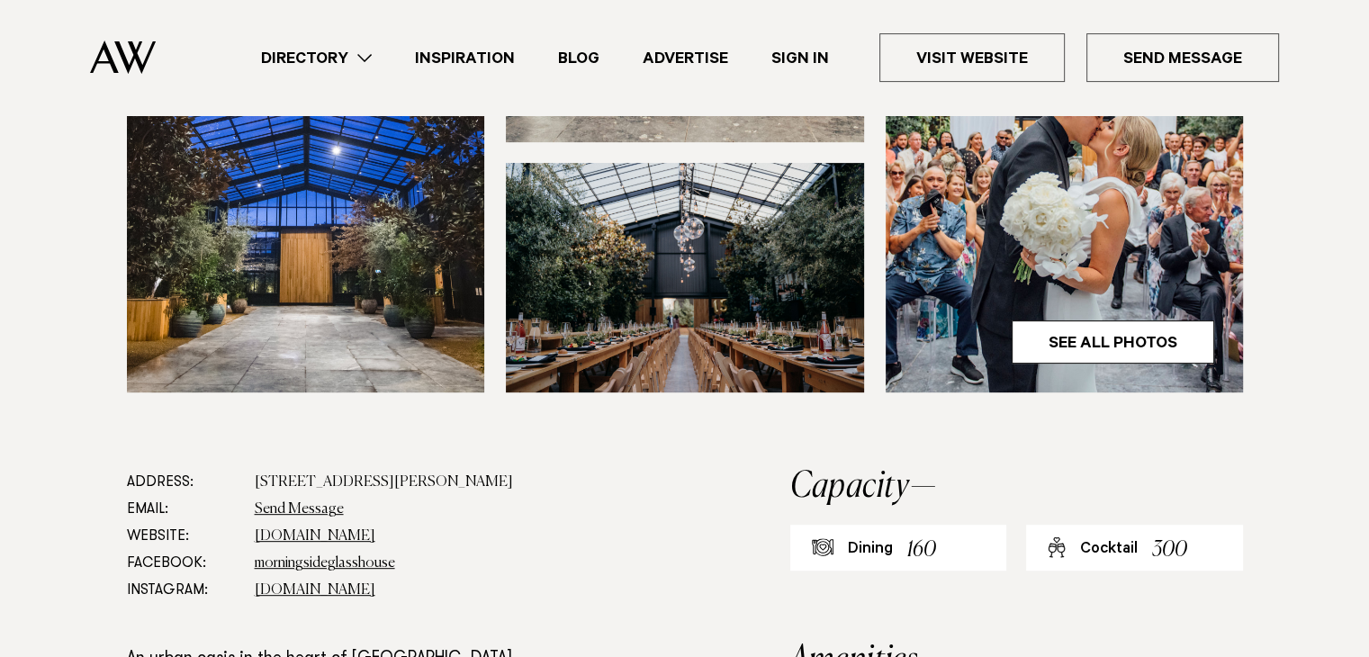
click at [342, 280] on img at bounding box center [306, 153] width 358 height 480
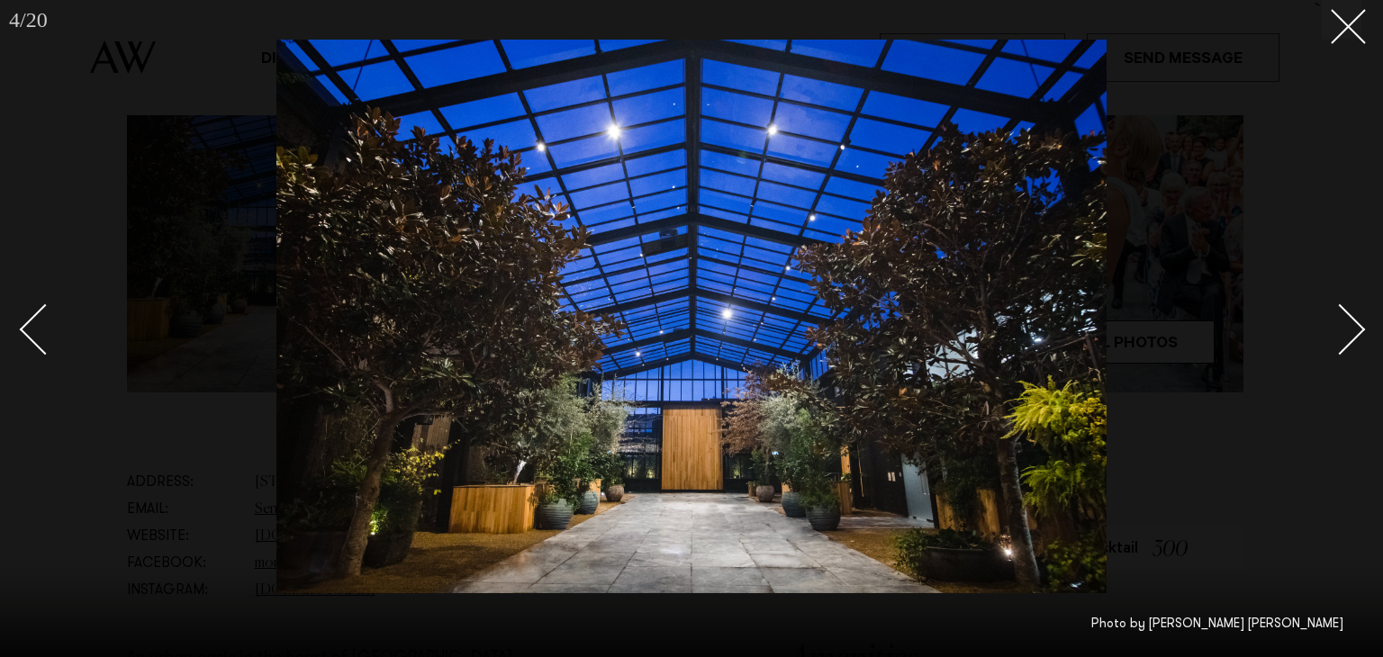
click at [1352, 329] on div "Next slide" at bounding box center [1339, 329] width 51 height 51
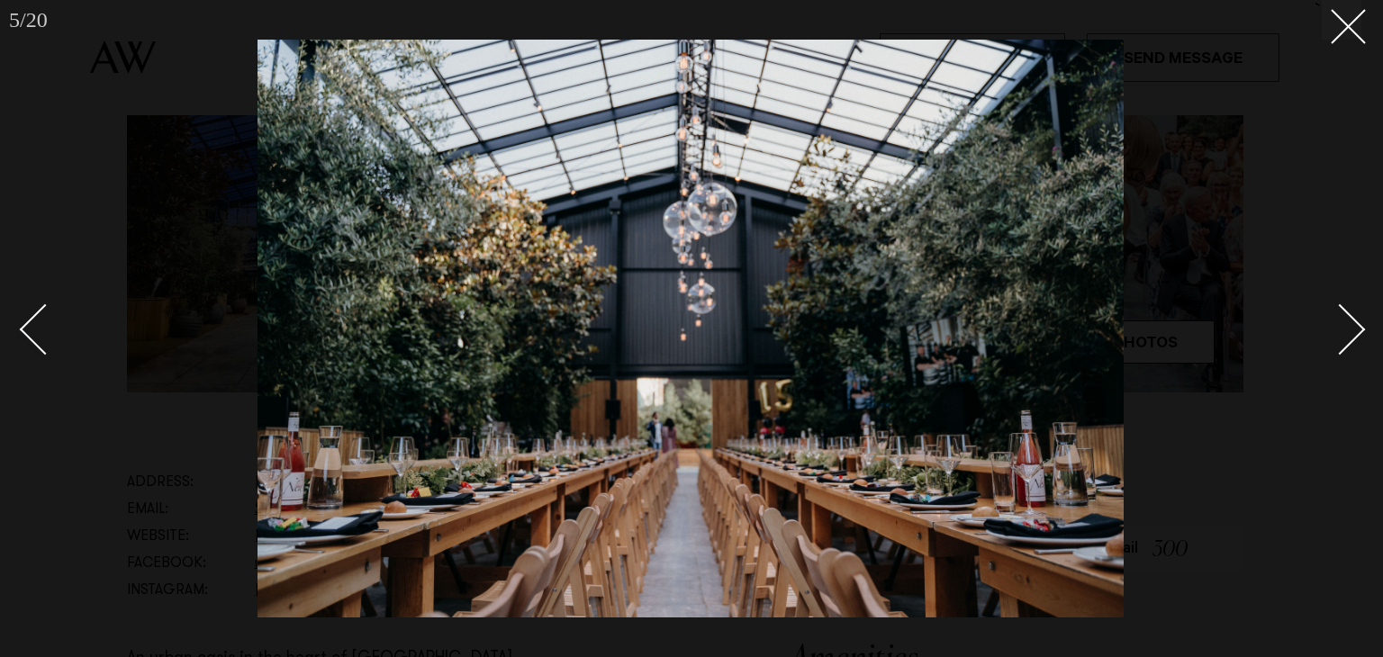
click at [1353, 330] on div "Next slide" at bounding box center [1339, 329] width 51 height 51
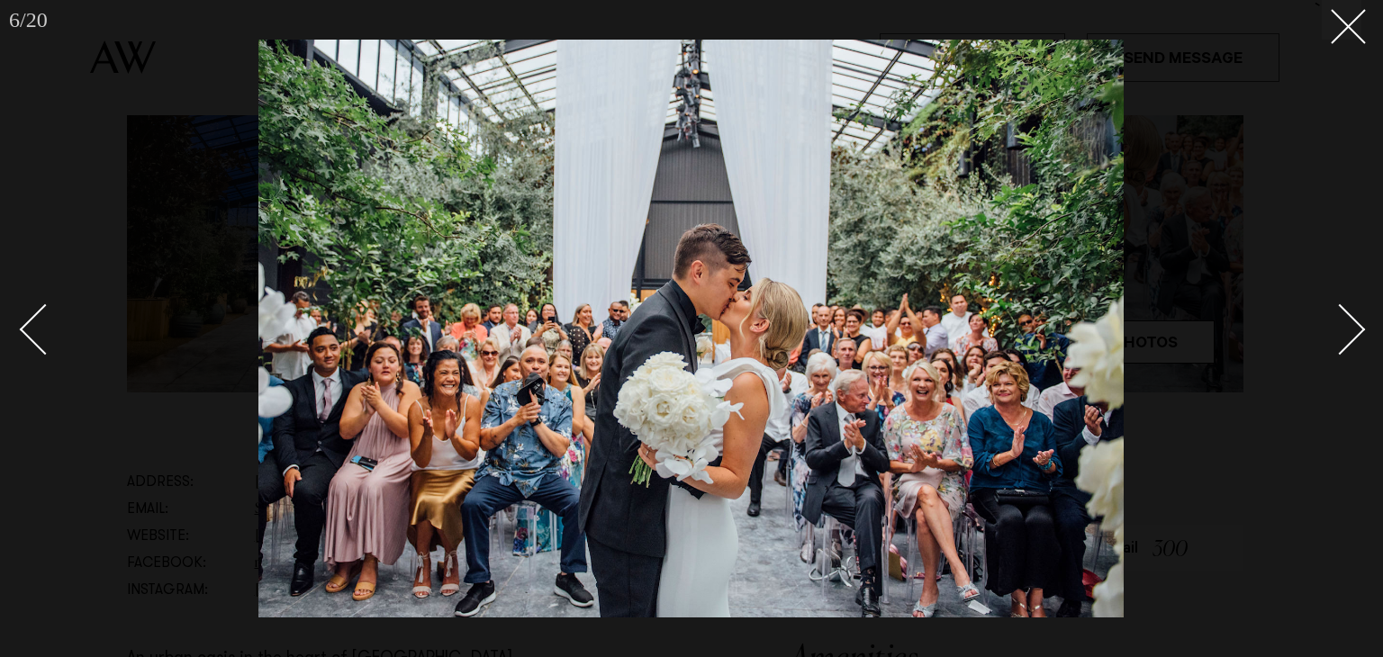
click at [1353, 332] on div "Next slide" at bounding box center [1339, 329] width 51 height 51
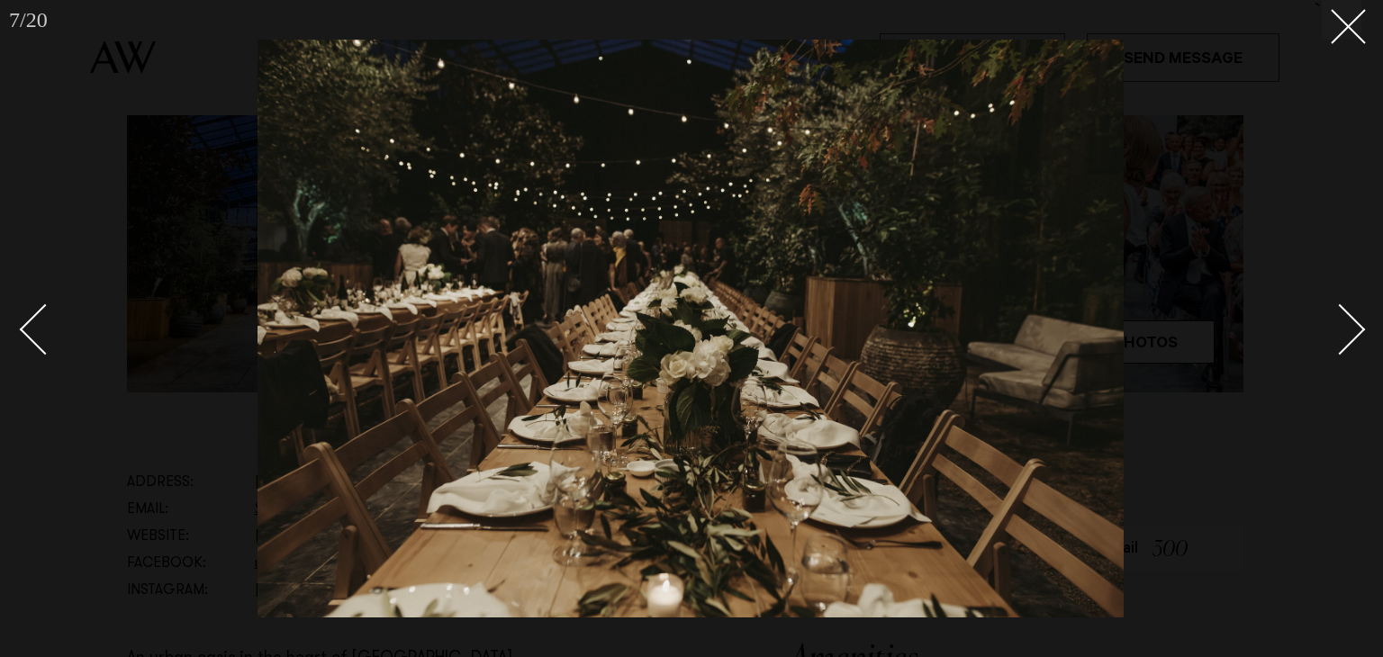
click at [1353, 334] on div "Next slide" at bounding box center [1339, 329] width 51 height 51
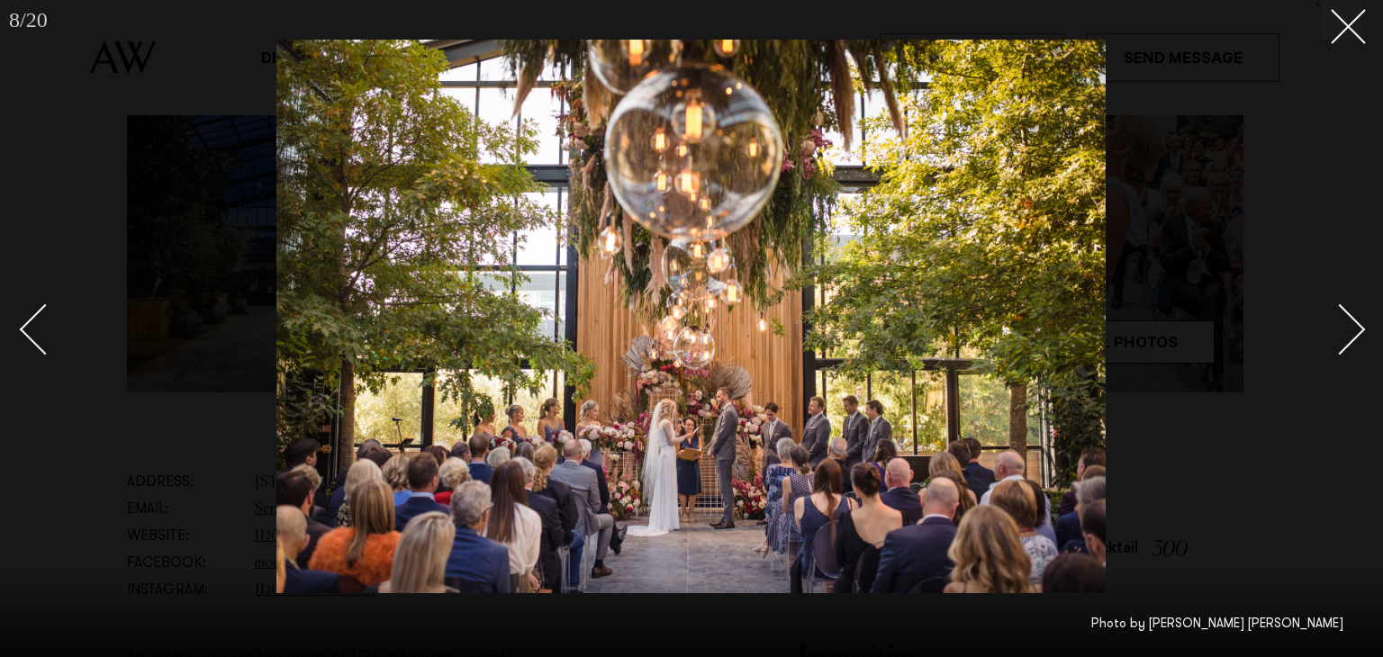
click at [1354, 338] on div "Next slide" at bounding box center [1339, 329] width 51 height 51
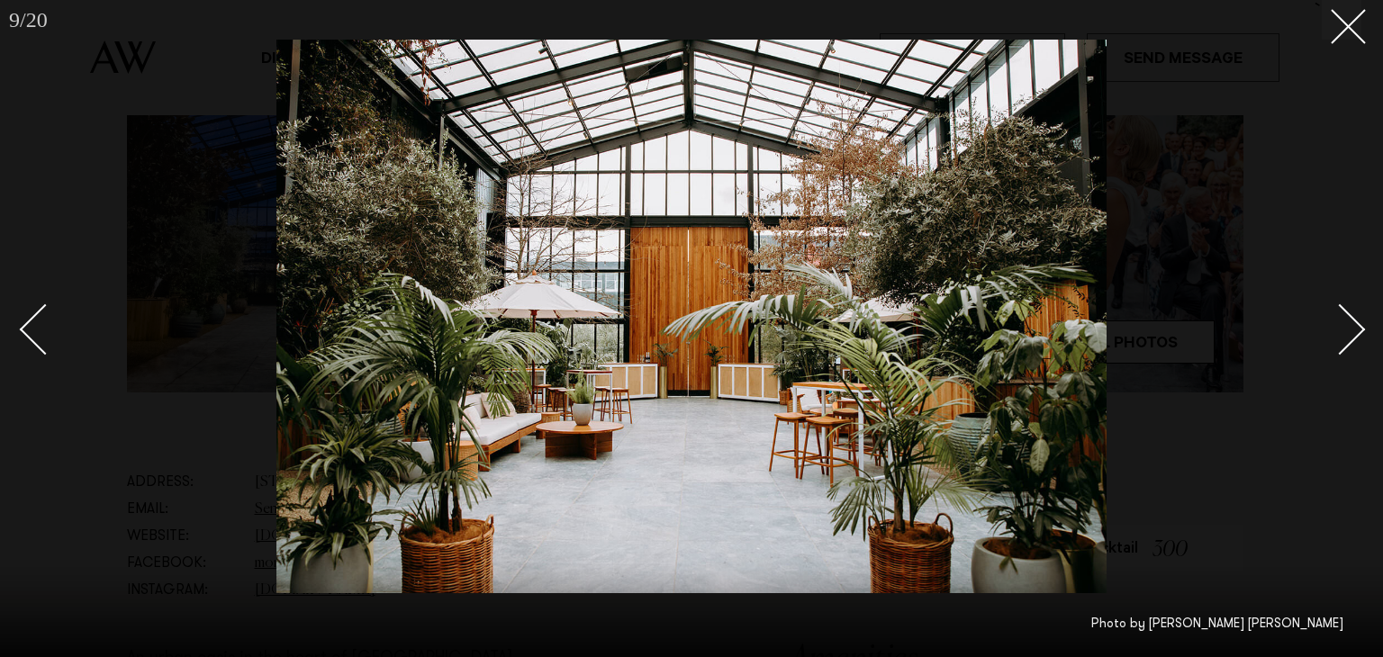
click at [1354, 338] on div "Next slide" at bounding box center [1339, 329] width 51 height 51
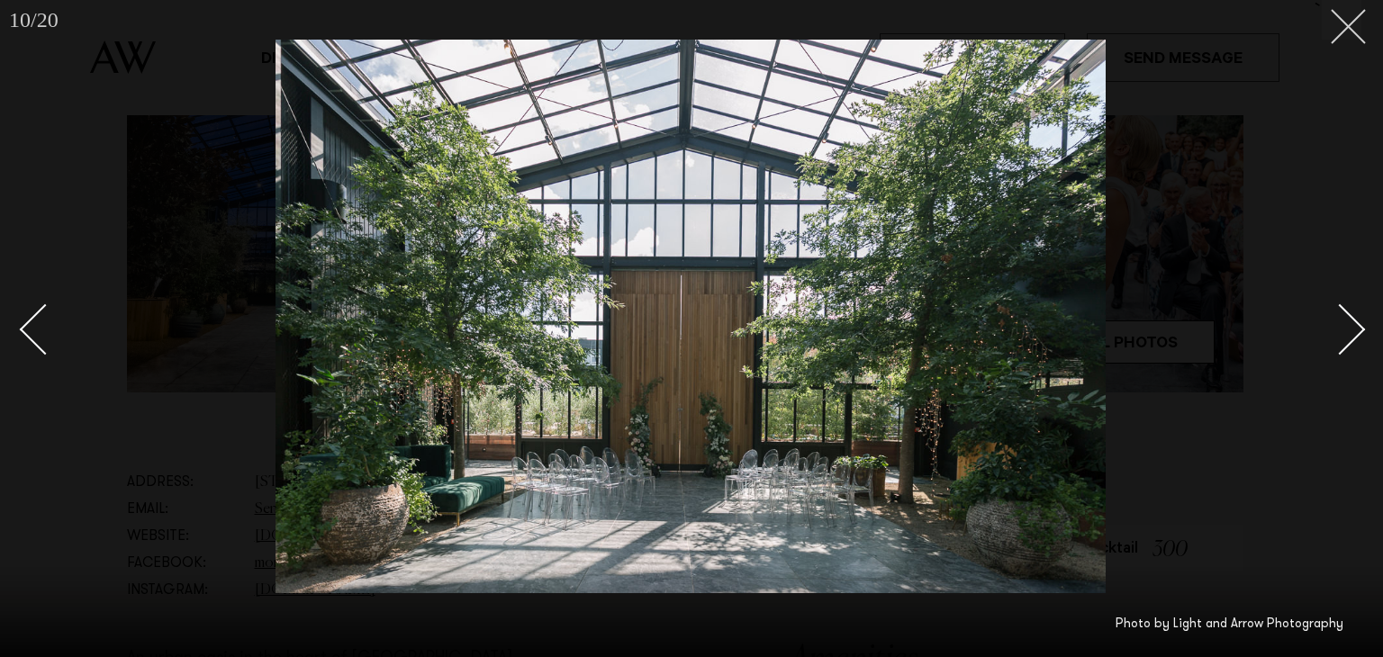
click at [1351, 21] on icon at bounding box center [1341, 20] width 22 height 22
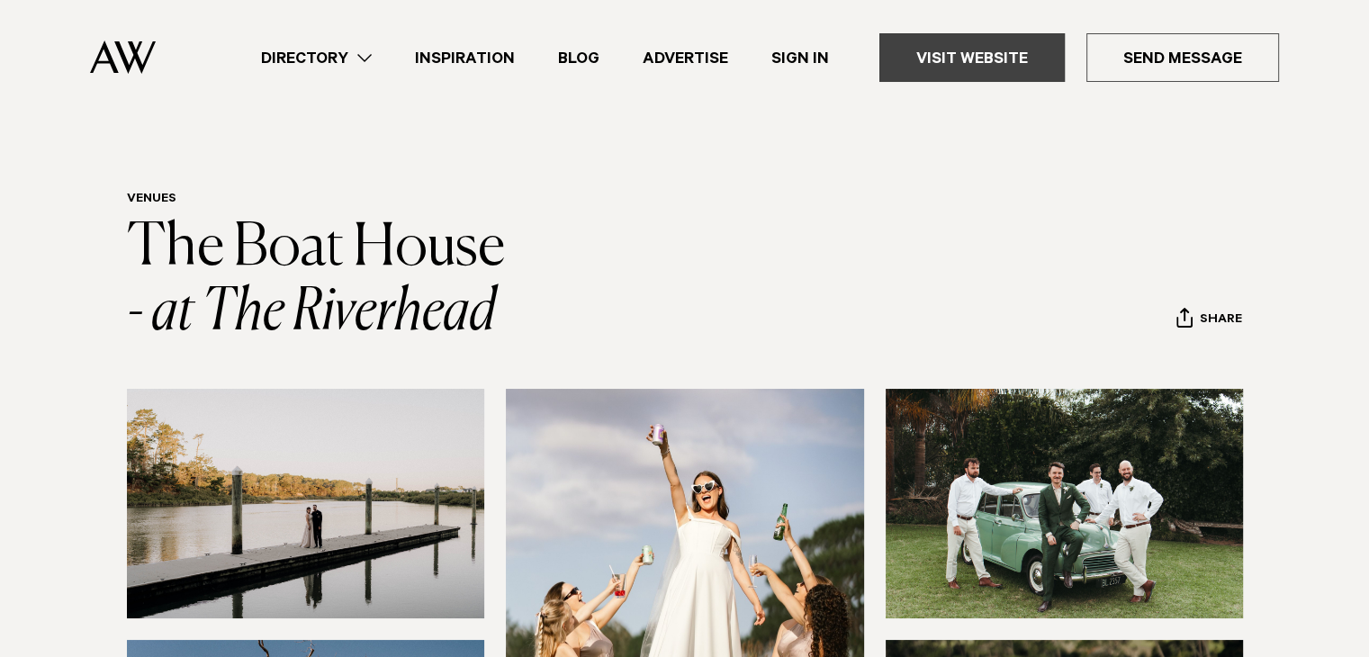
click at [958, 48] on link "Visit Website" at bounding box center [971, 57] width 185 height 49
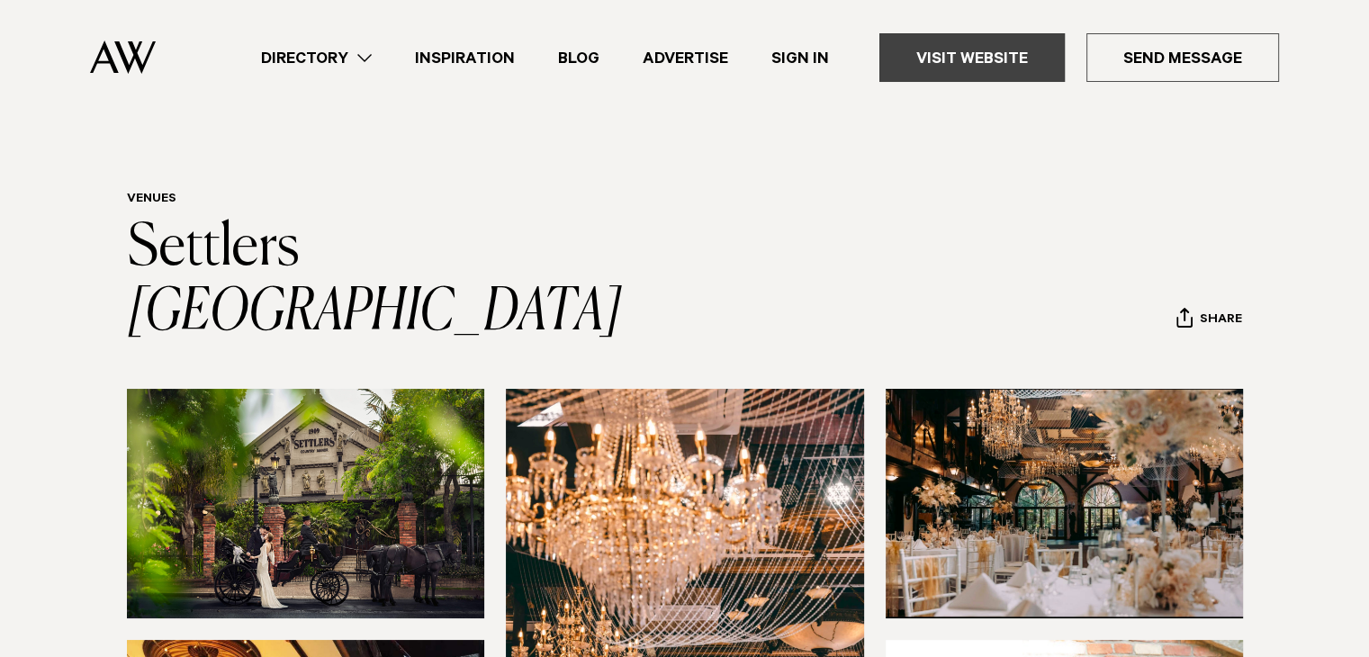
click at [984, 44] on link "Visit Website" at bounding box center [971, 57] width 185 height 49
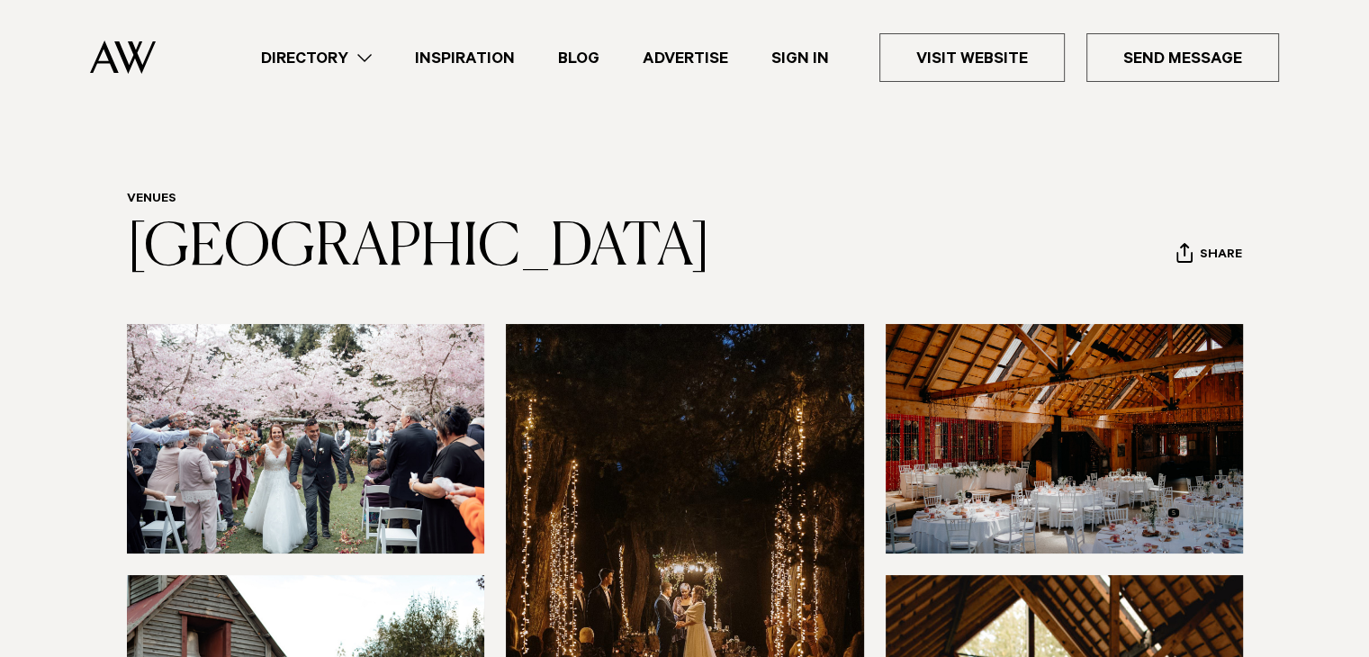
scroll to position [227, 0]
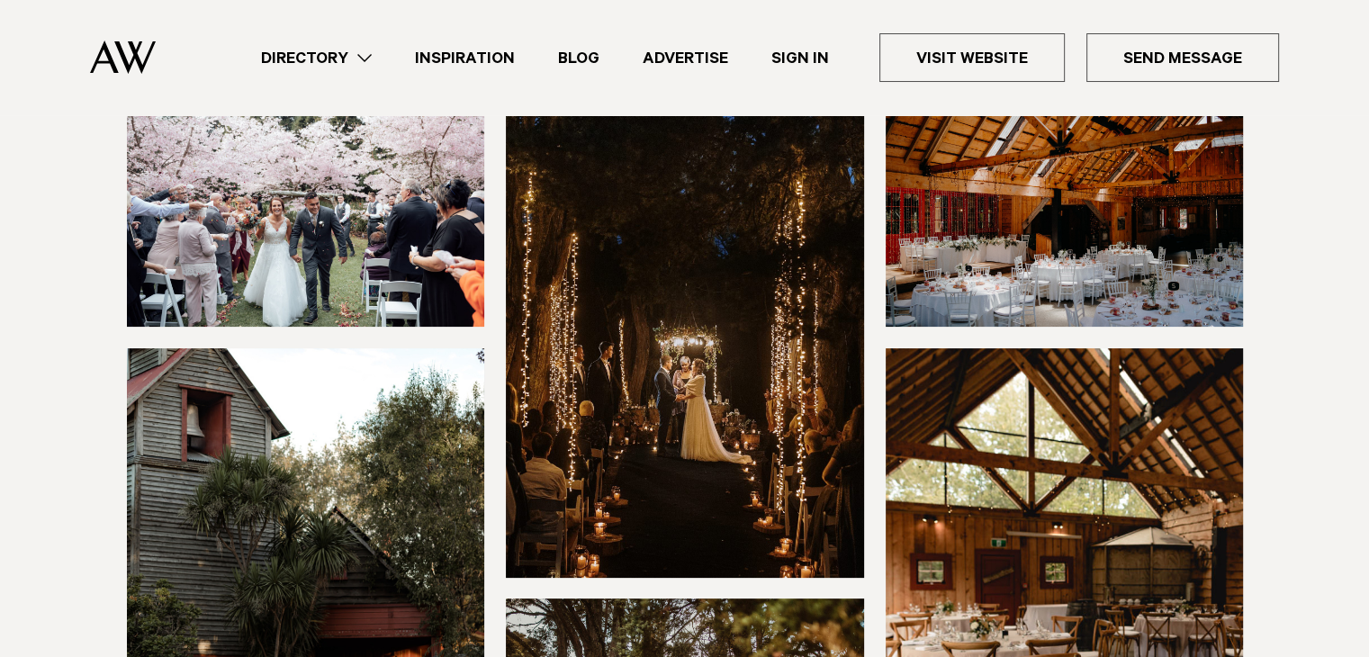
click at [677, 397] on img at bounding box center [685, 337] width 358 height 480
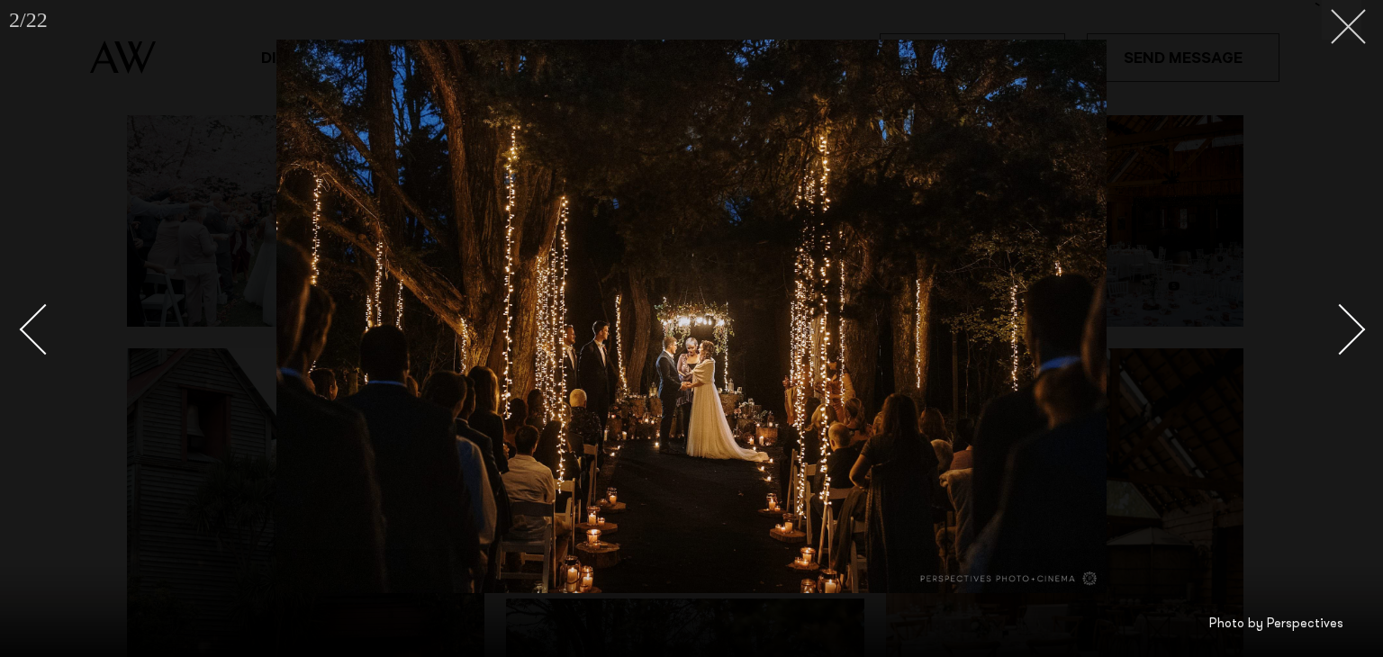
click at [1353, 30] on line at bounding box center [1347, 26] width 33 height 33
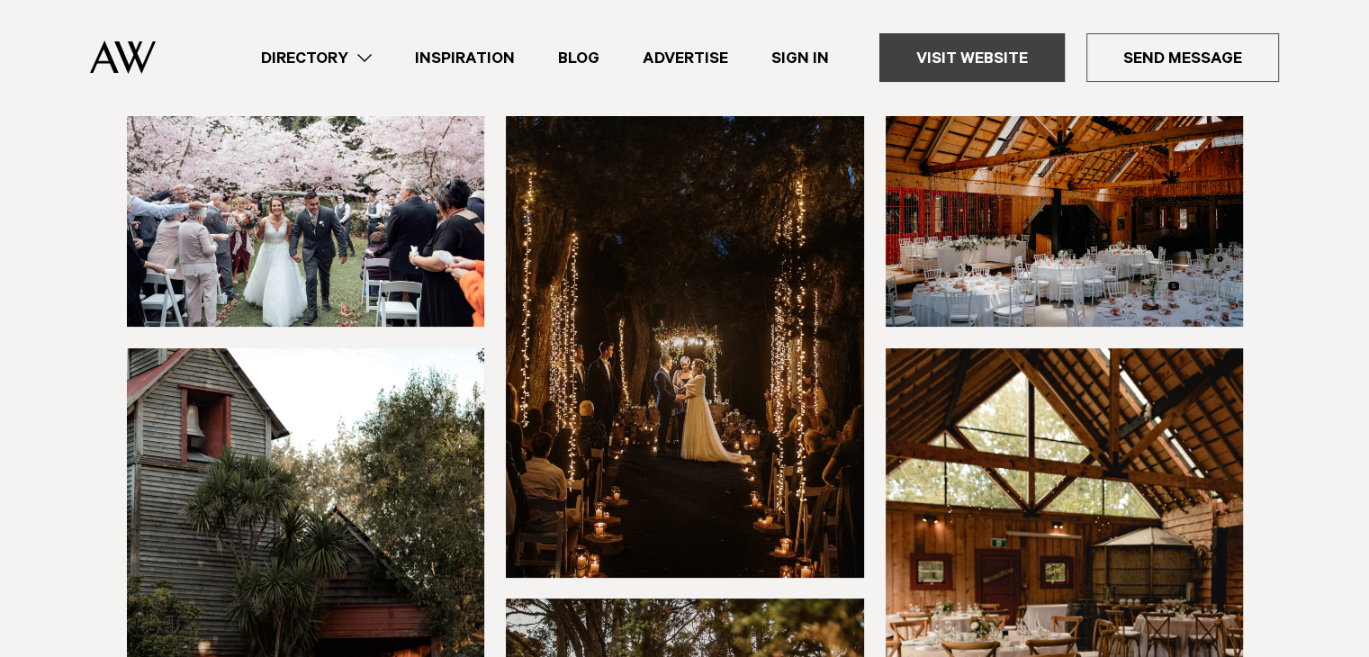
click at [973, 35] on link "Visit Website" at bounding box center [971, 57] width 185 height 49
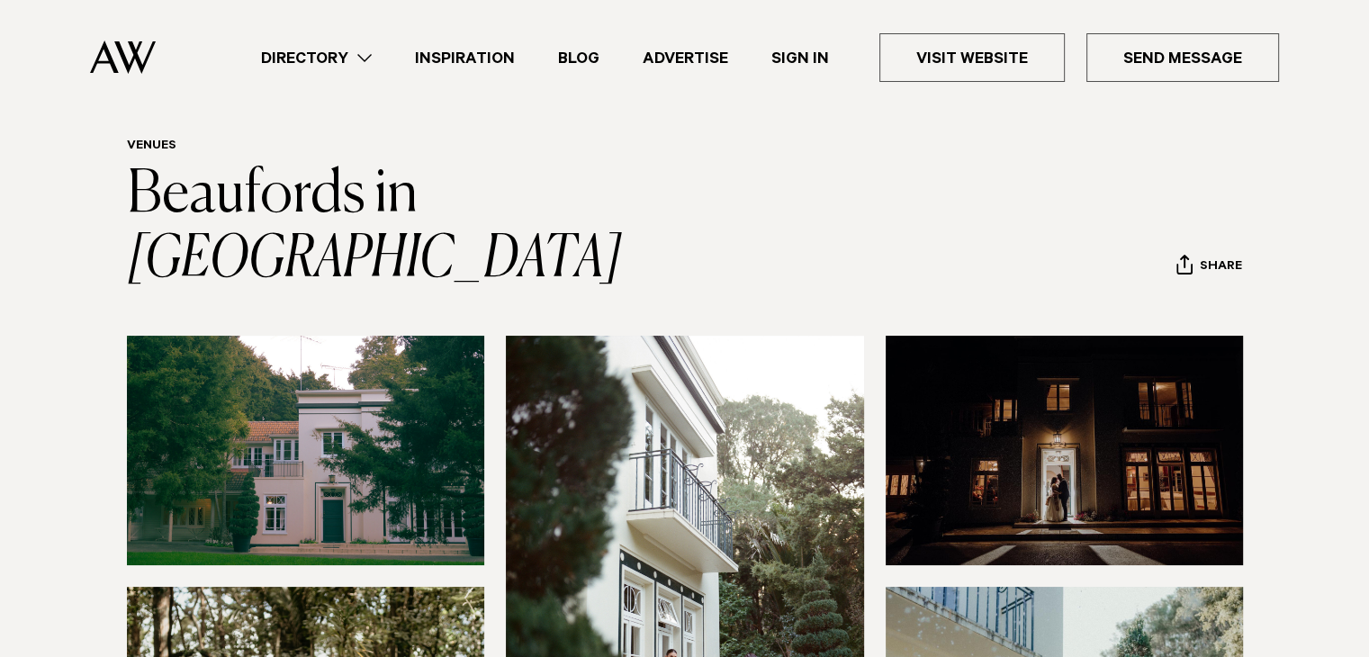
scroll to position [54, 0]
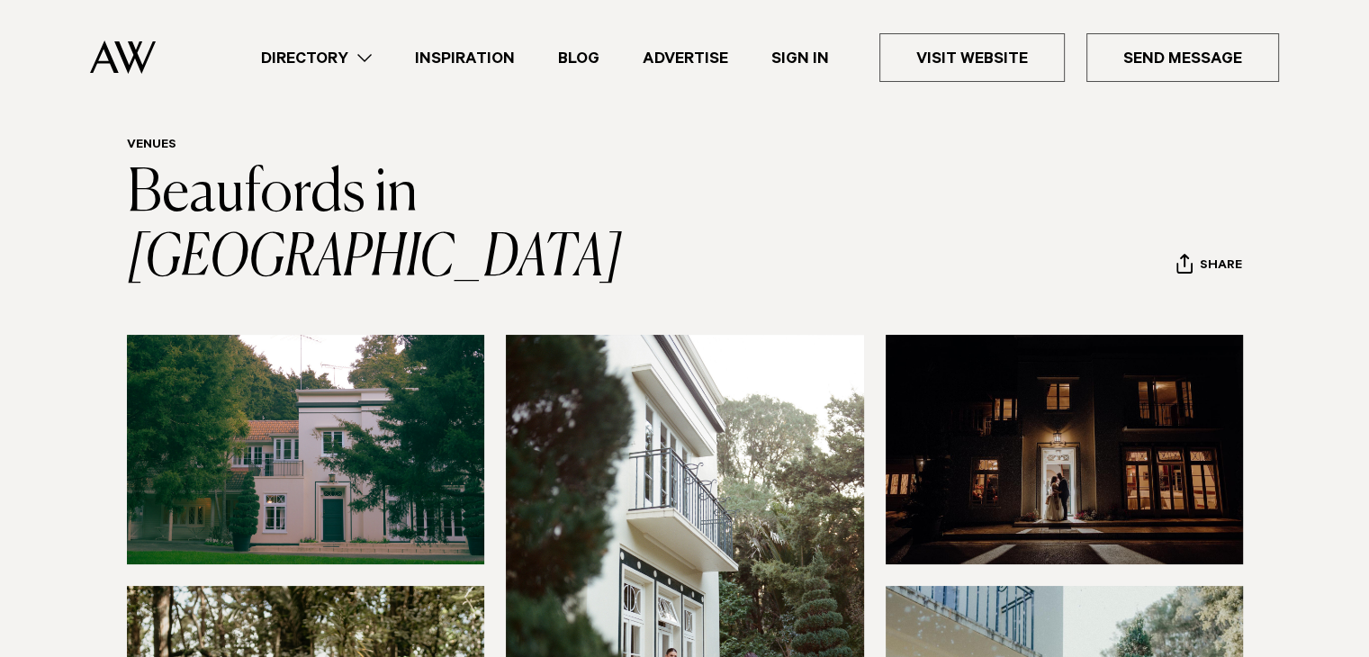
click at [400, 374] on img at bounding box center [306, 450] width 358 height 230
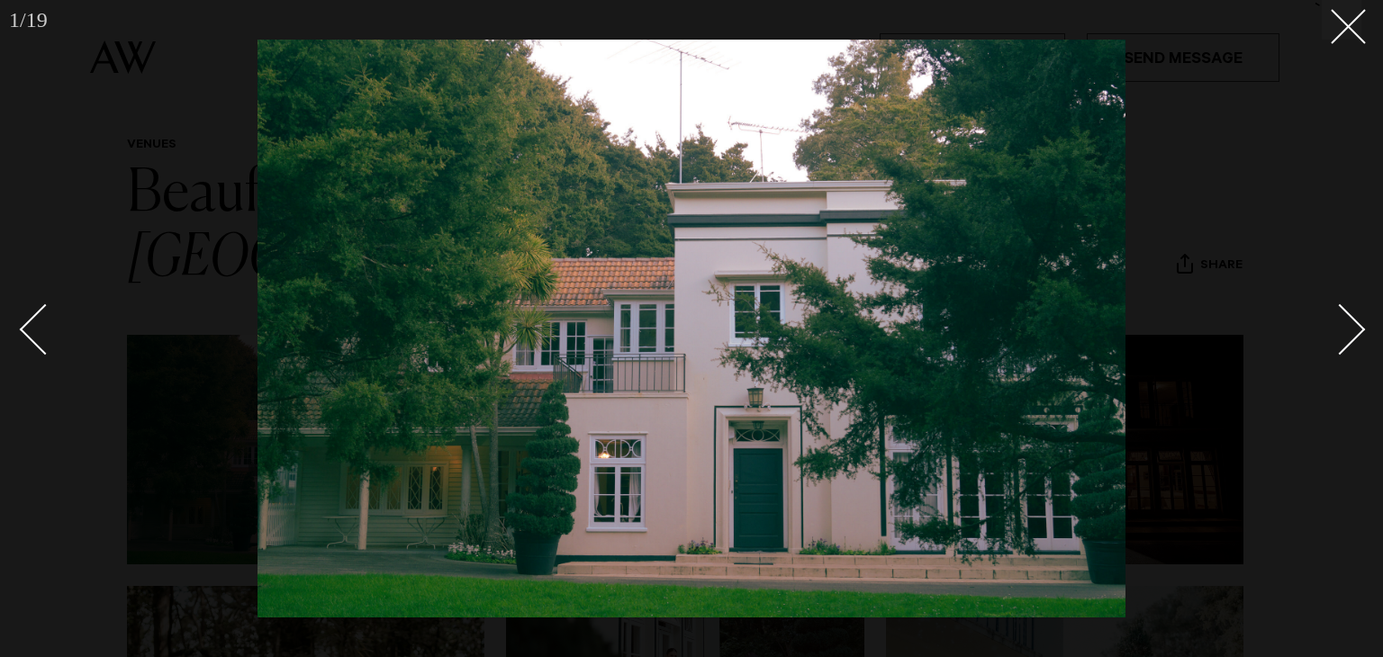
click at [1352, 341] on div "Next slide" at bounding box center [1339, 329] width 51 height 51
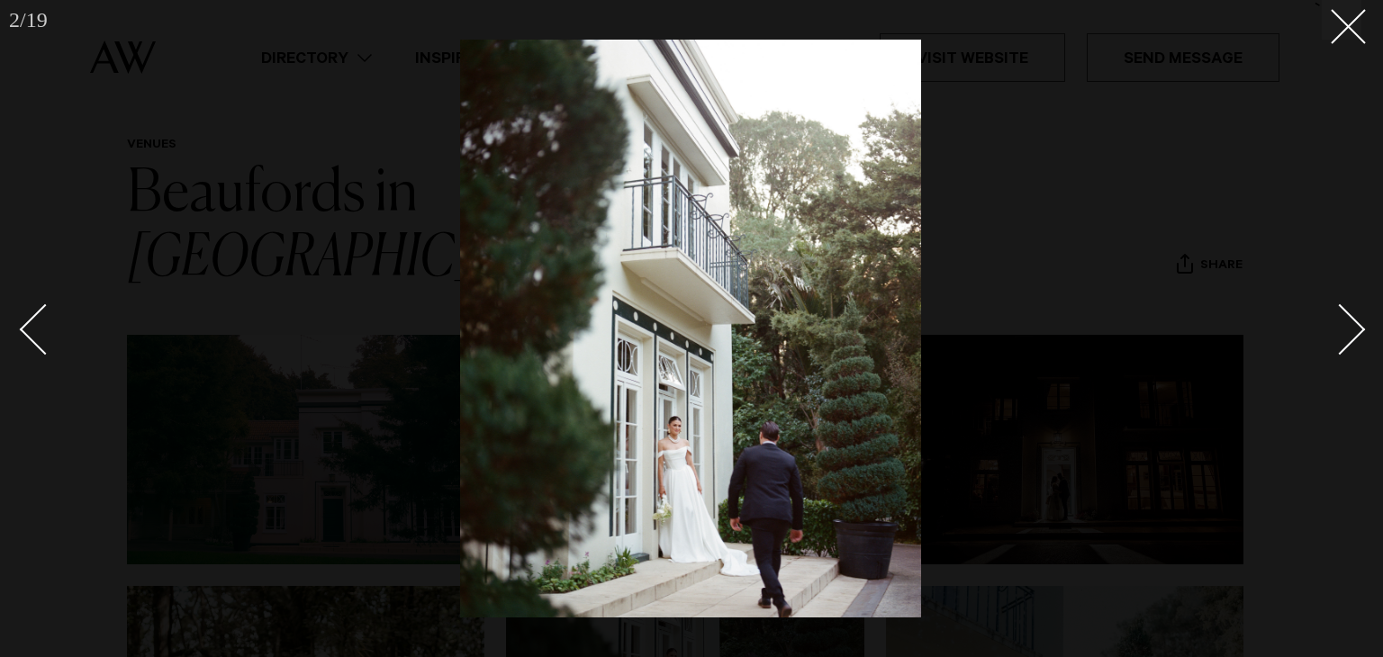
click at [1352, 341] on div "Next slide" at bounding box center [1339, 329] width 51 height 51
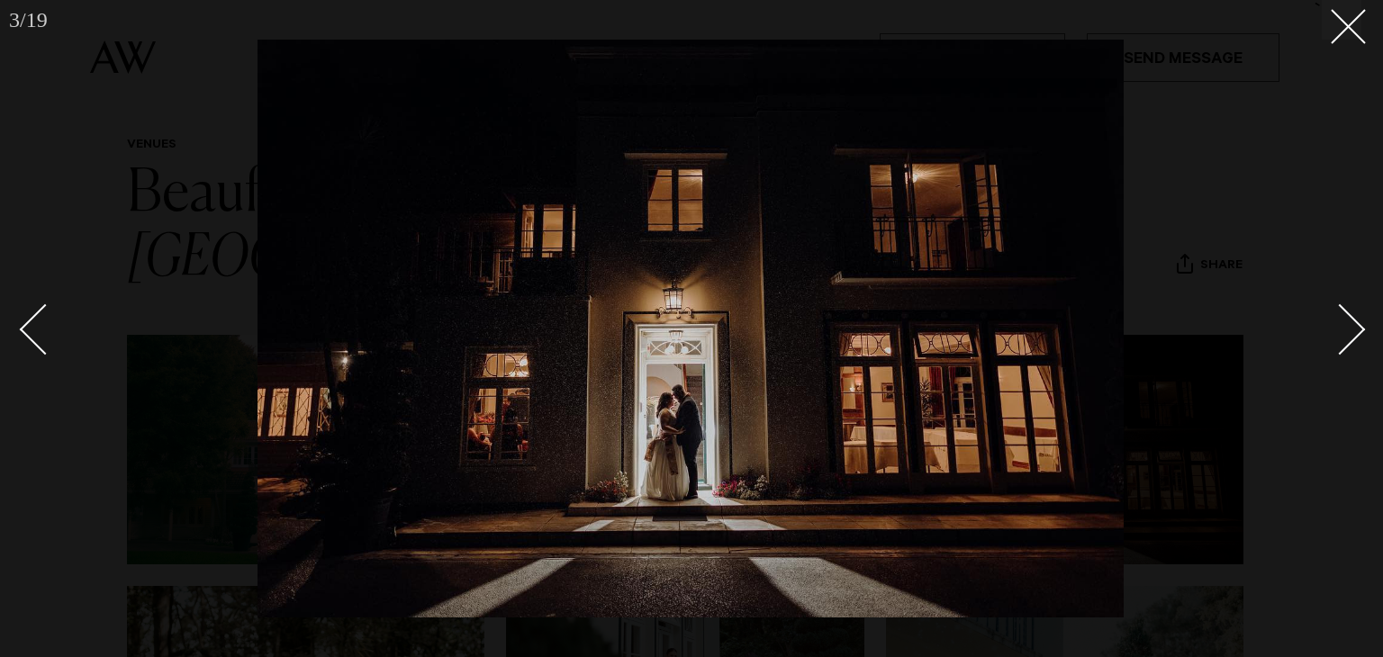
click at [1352, 341] on div "Next slide" at bounding box center [1339, 329] width 51 height 51
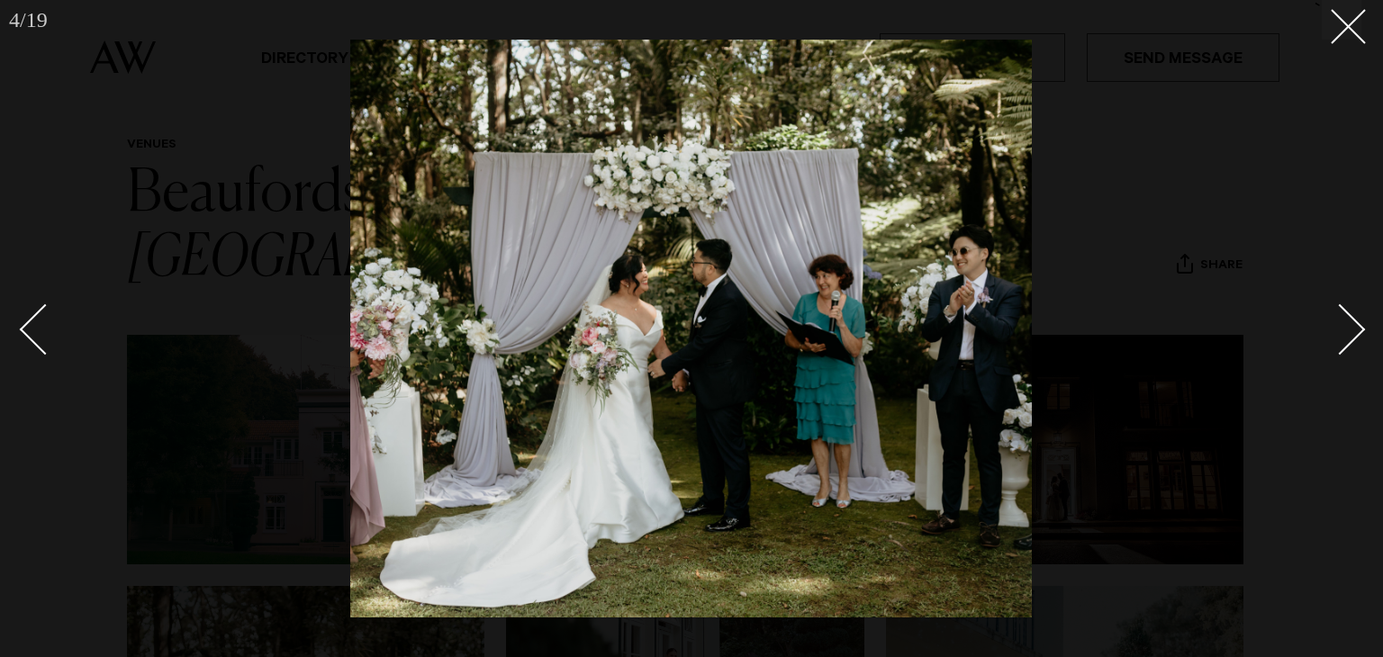
click at [1352, 341] on div "Next slide" at bounding box center [1339, 329] width 51 height 51
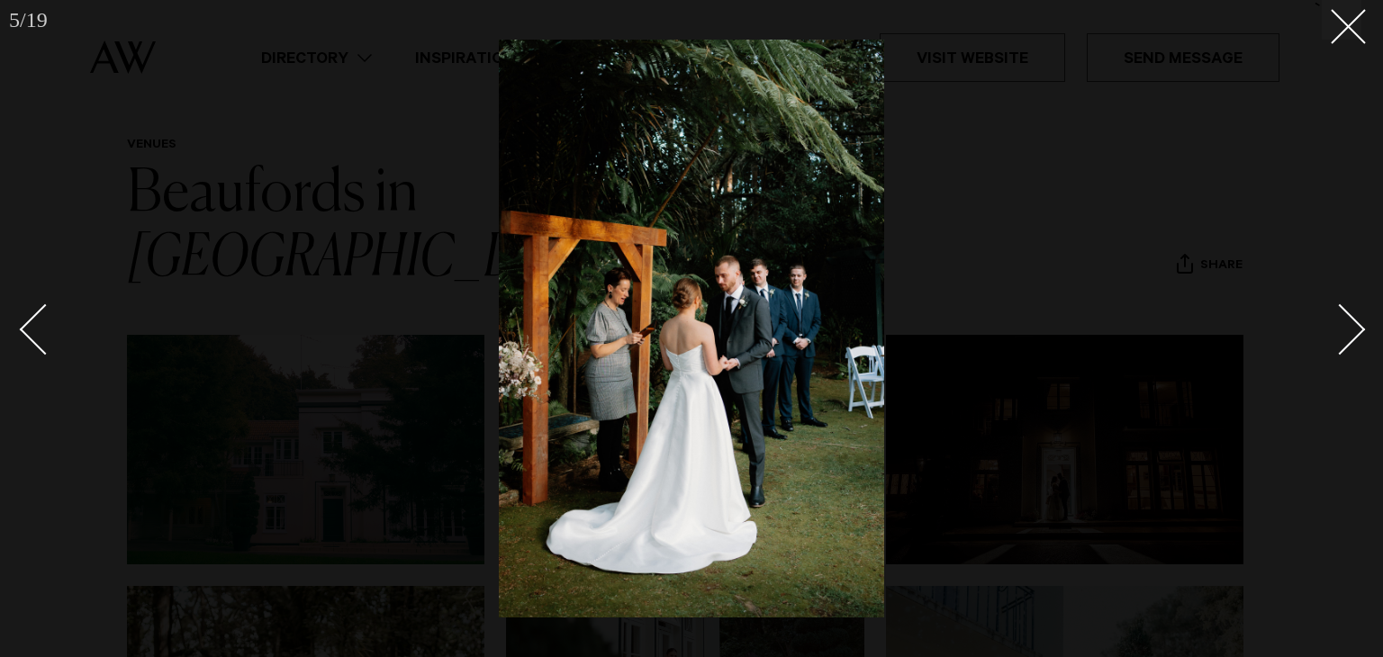
click at [1352, 341] on div "Next slide" at bounding box center [1339, 329] width 51 height 51
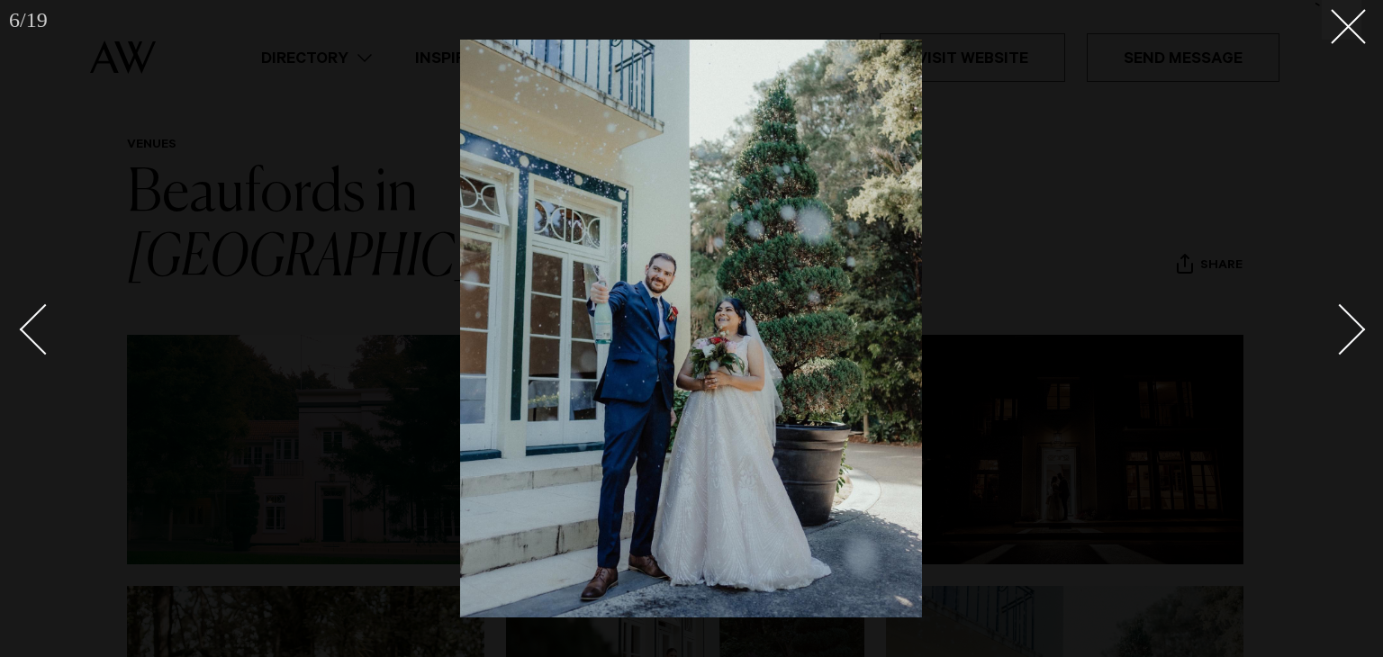
click at [1352, 341] on div "Next slide" at bounding box center [1339, 329] width 51 height 51
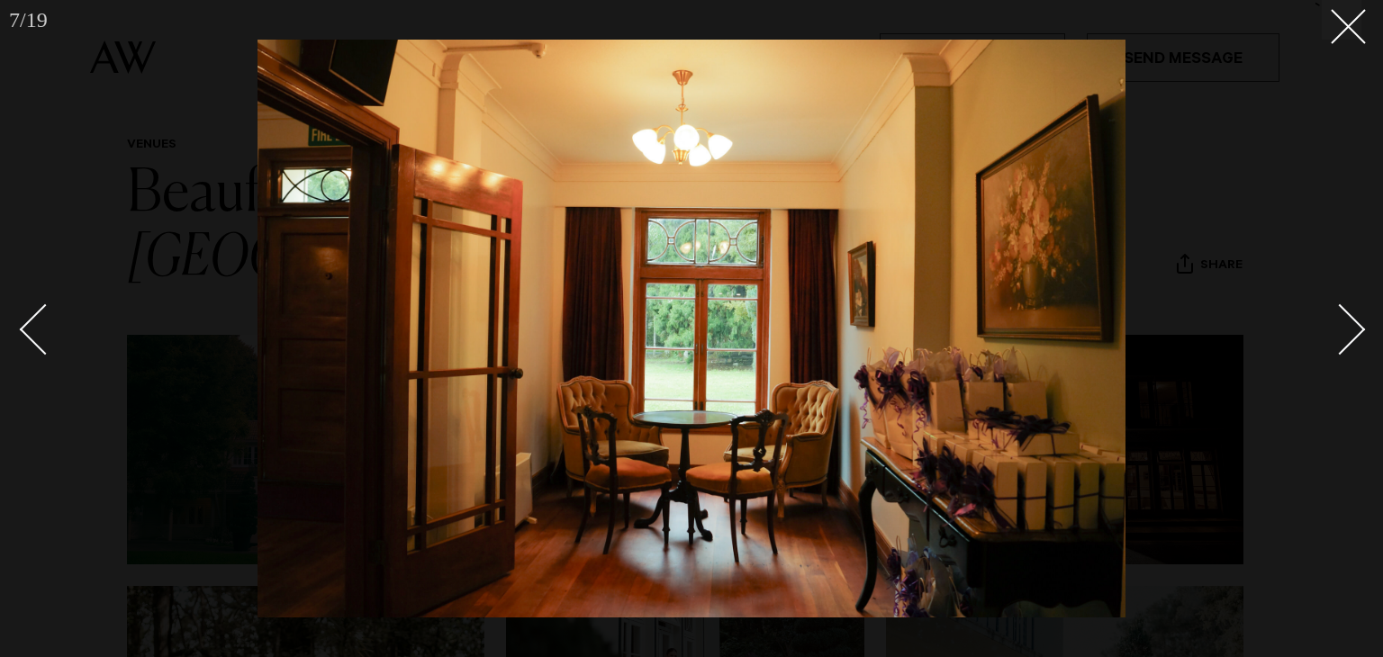
click at [1352, 341] on div "Next slide" at bounding box center [1339, 329] width 51 height 51
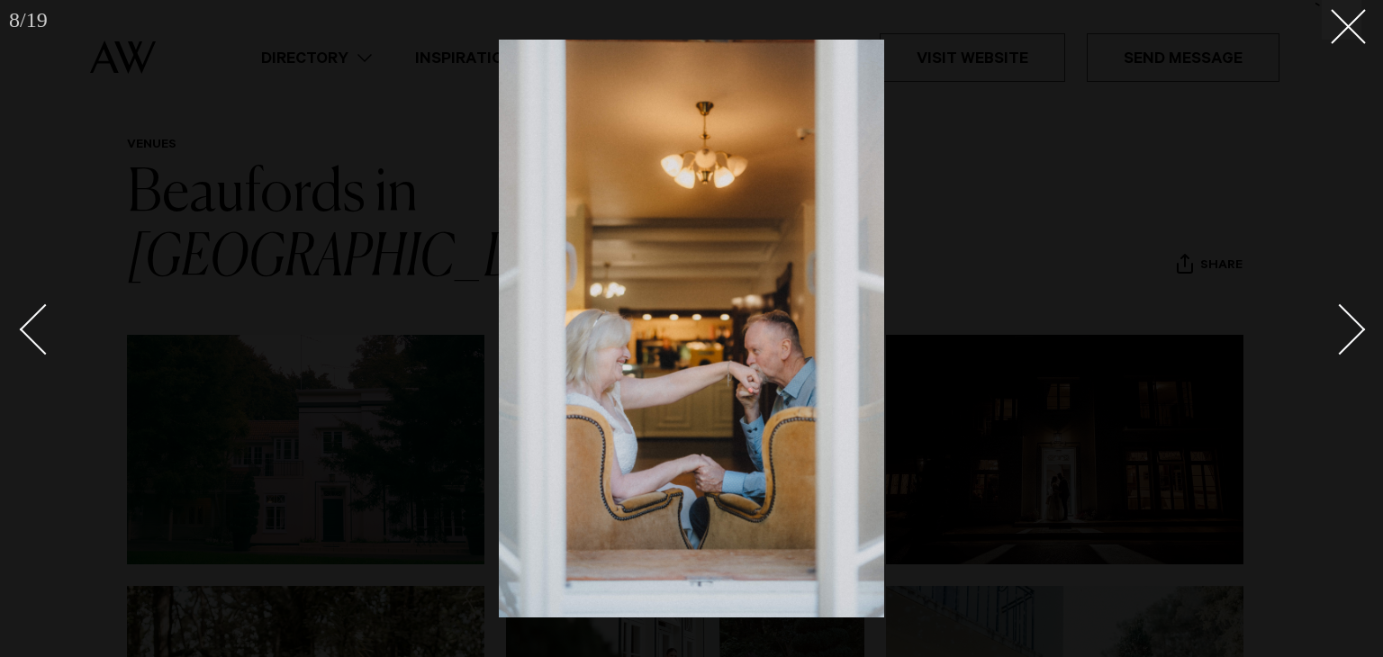
click at [1352, 341] on div "Next slide" at bounding box center [1339, 329] width 51 height 51
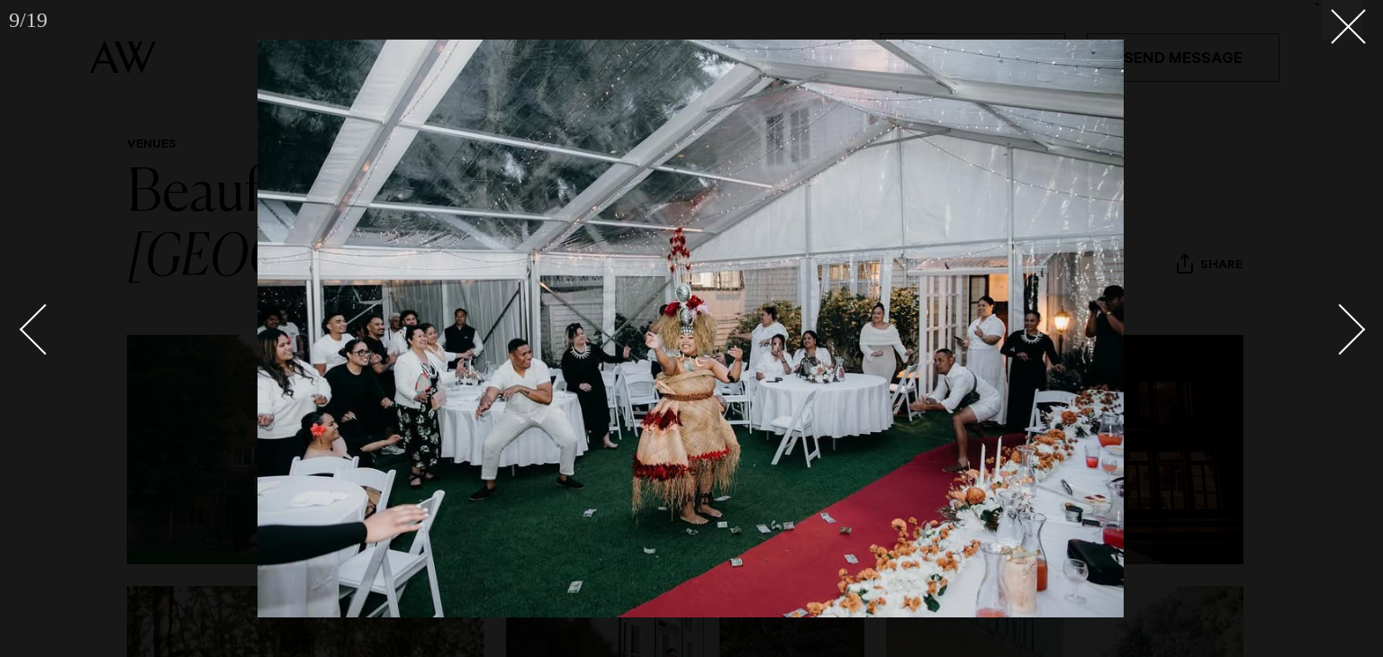
click at [1352, 341] on div "Next slide" at bounding box center [1339, 329] width 51 height 51
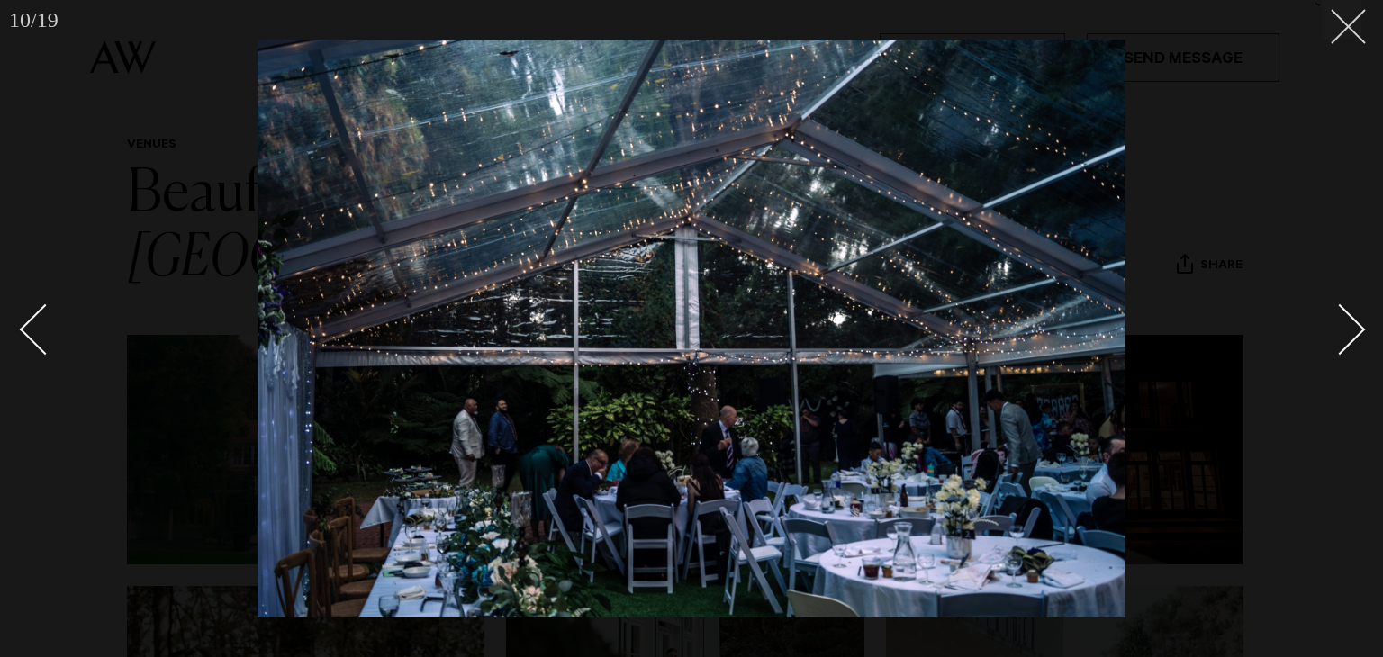
click at [1354, 32] on line at bounding box center [1347, 26] width 33 height 33
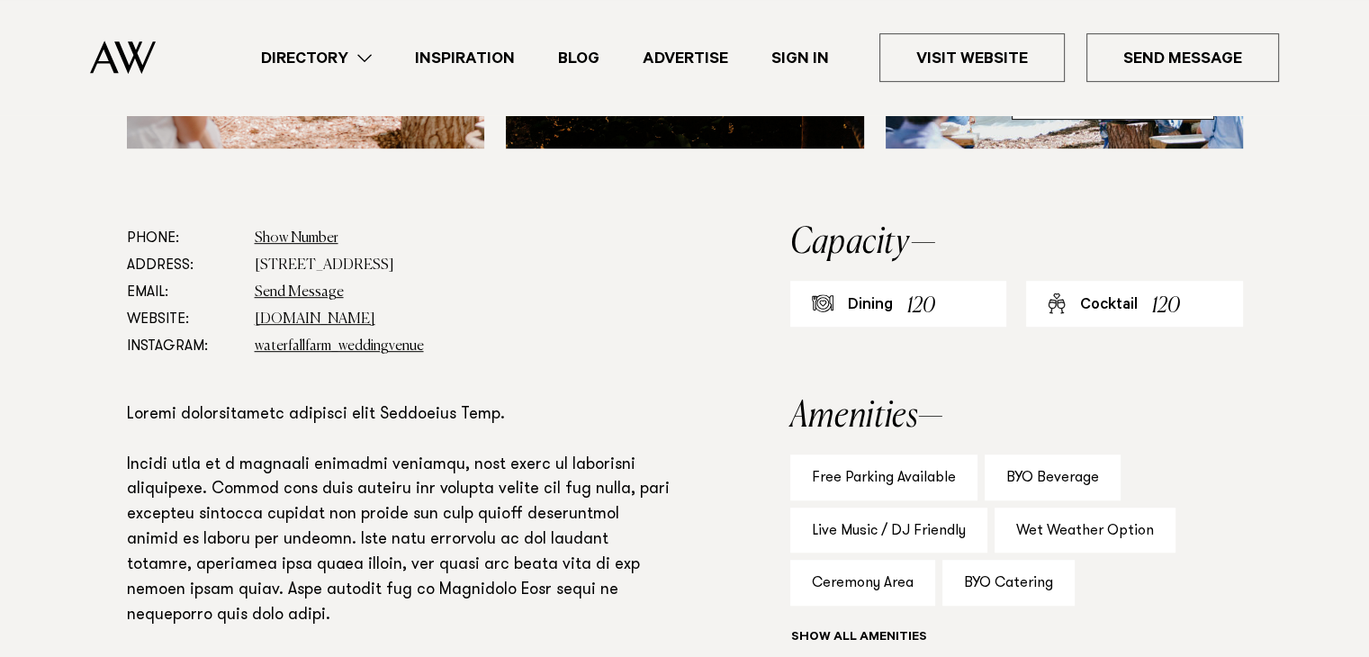
scroll to position [906, 0]
